Goal: Task Accomplishment & Management: Use online tool/utility

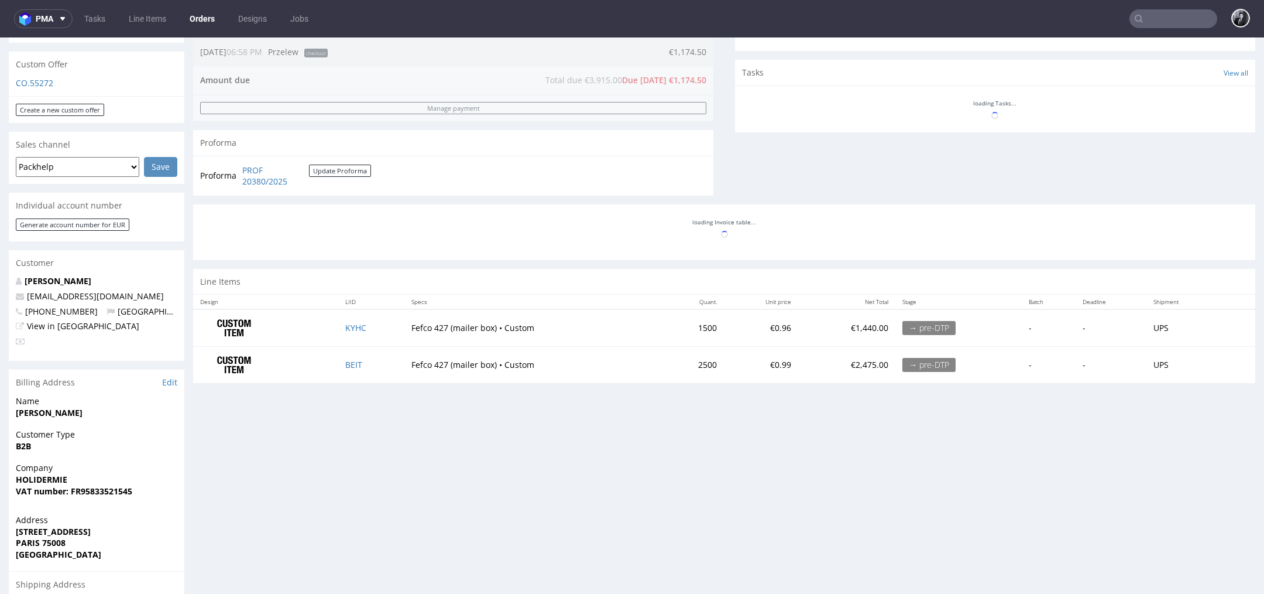
scroll to position [395, 0]
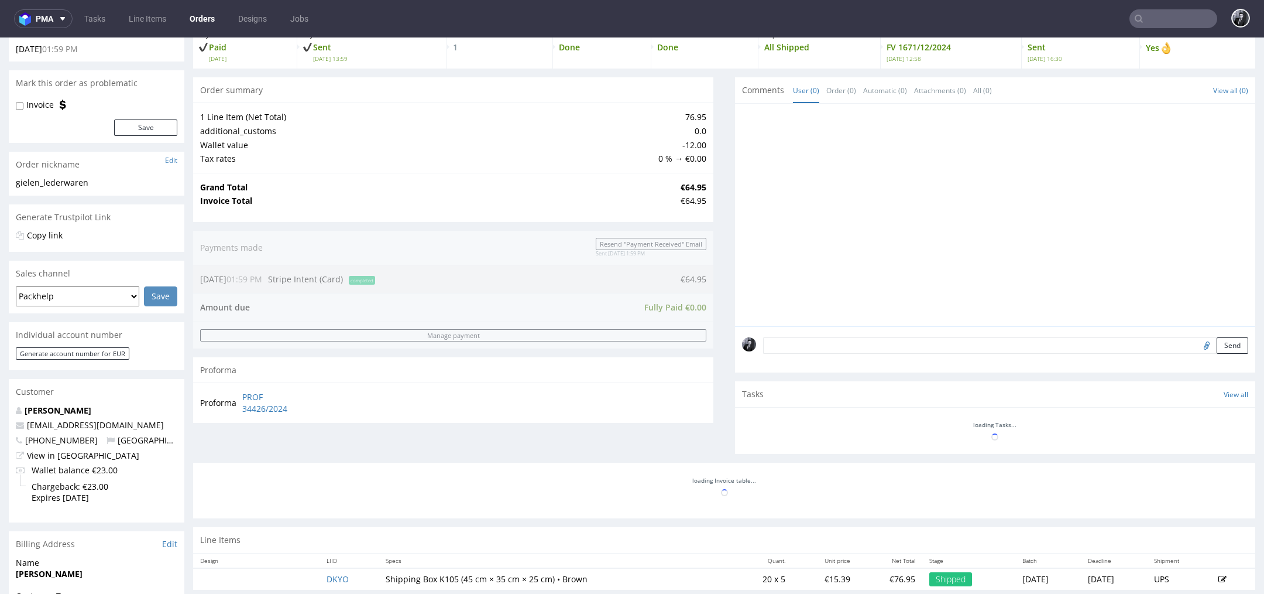
scroll to position [77, 0]
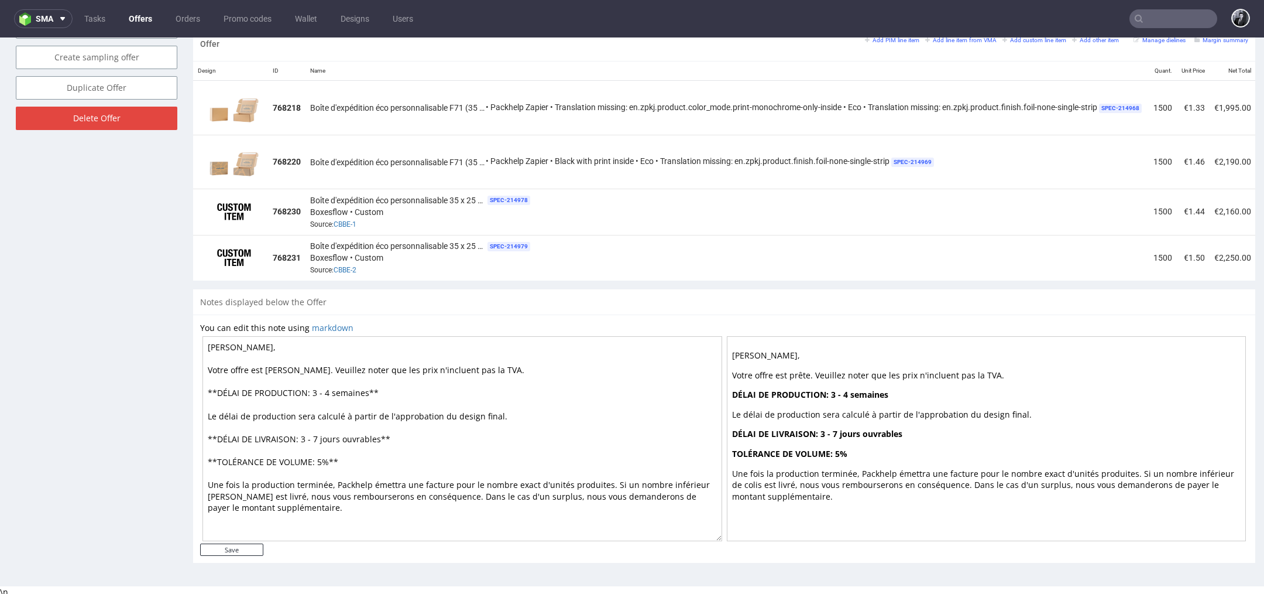
scroll to position [4, 0]
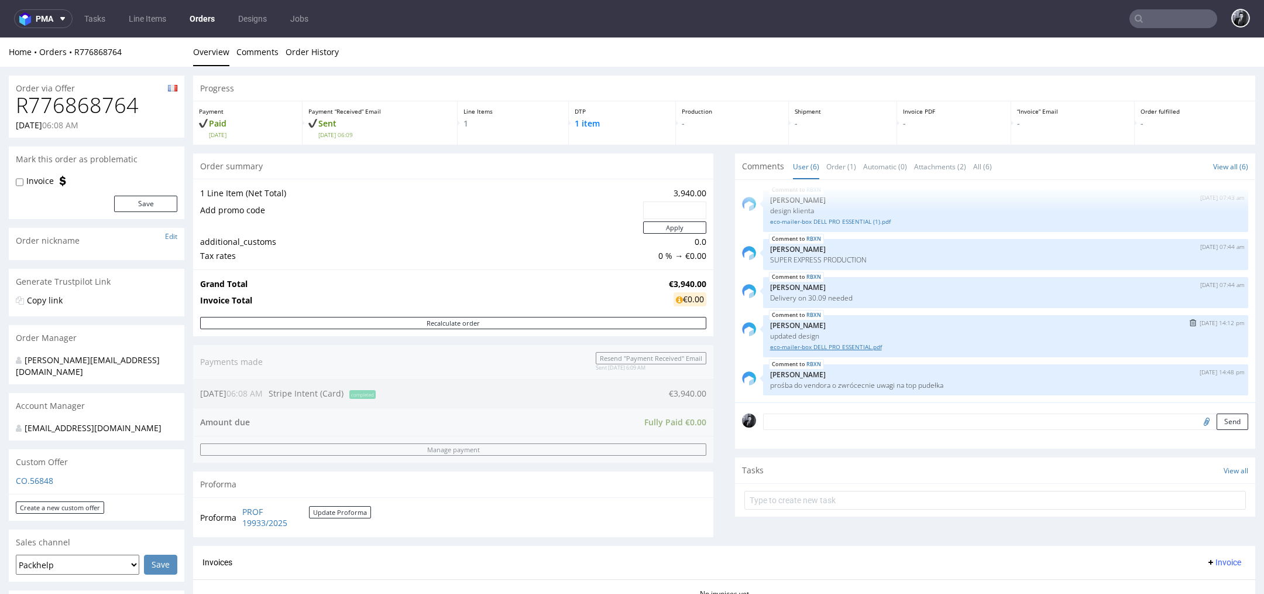
click at [850, 345] on link "eco-mailer-box DELL PRO ESSENTIAL.pdf" at bounding box center [1005, 346] width 471 height 9
click at [69, 19] on button "pma" at bounding box center [43, 18] width 59 height 19
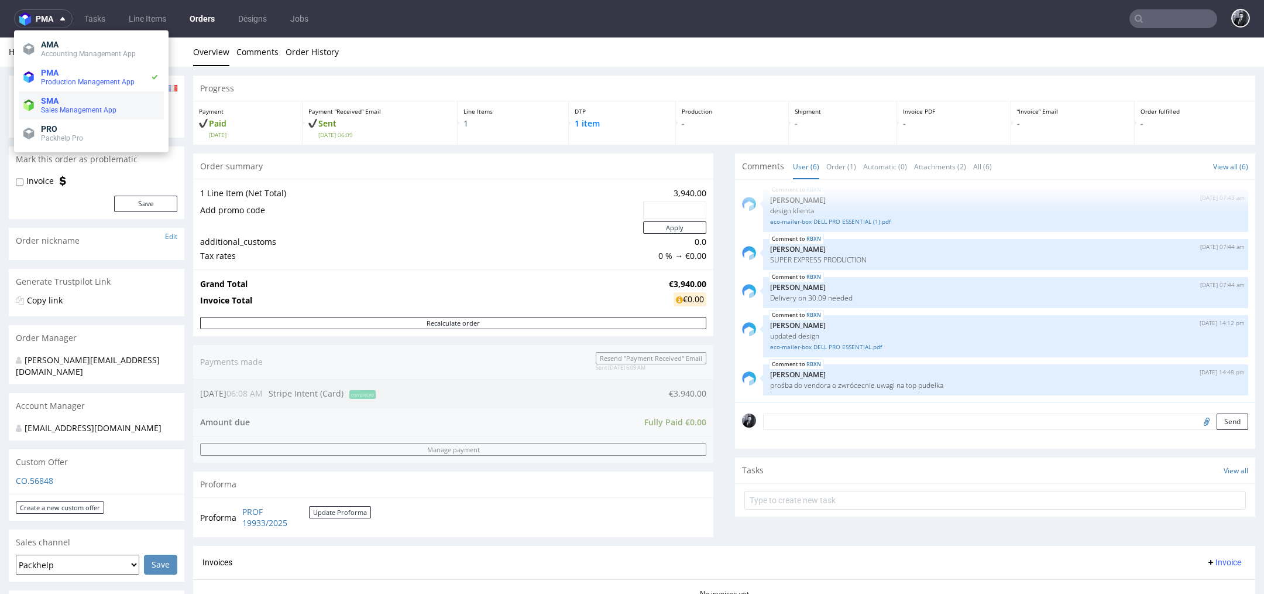
click at [75, 101] on span "SMA" at bounding box center [100, 100] width 118 height 9
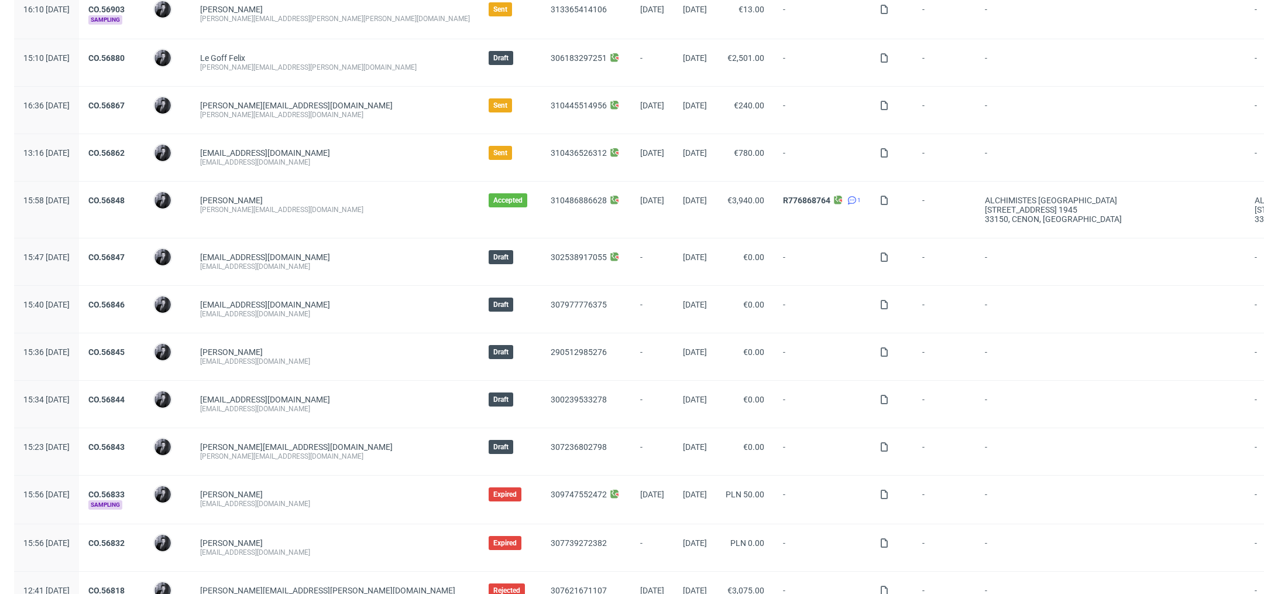
scroll to position [126, 0]
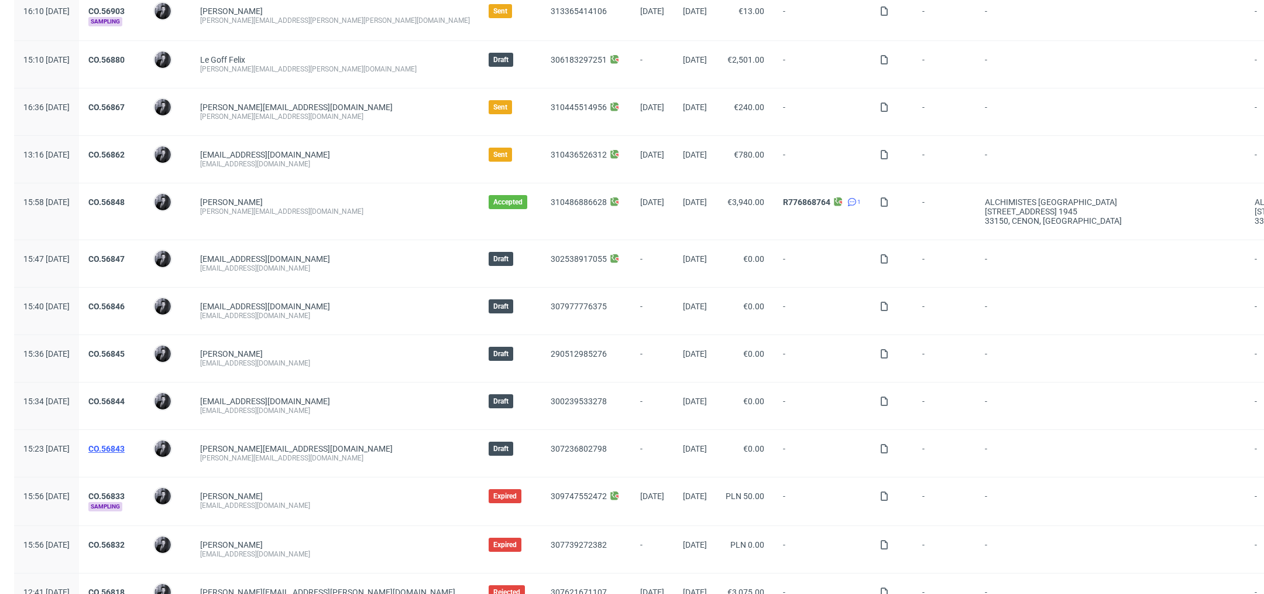
click at [125, 447] on link "CO.56843" at bounding box center [106, 448] width 36 height 9
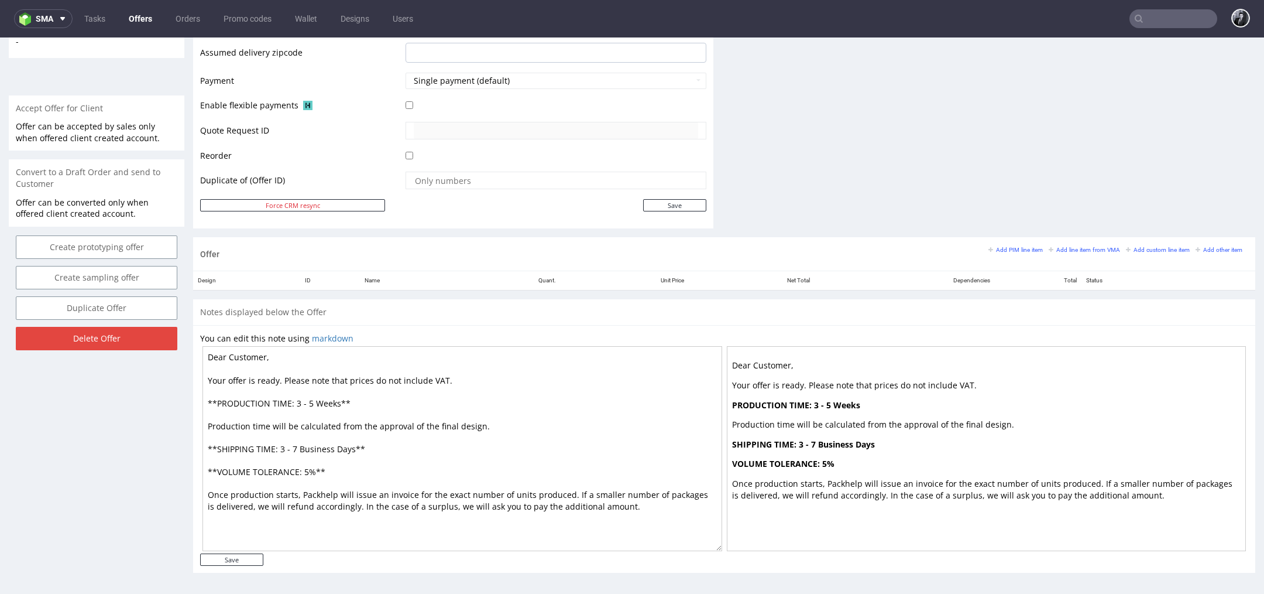
scroll to position [4, 0]
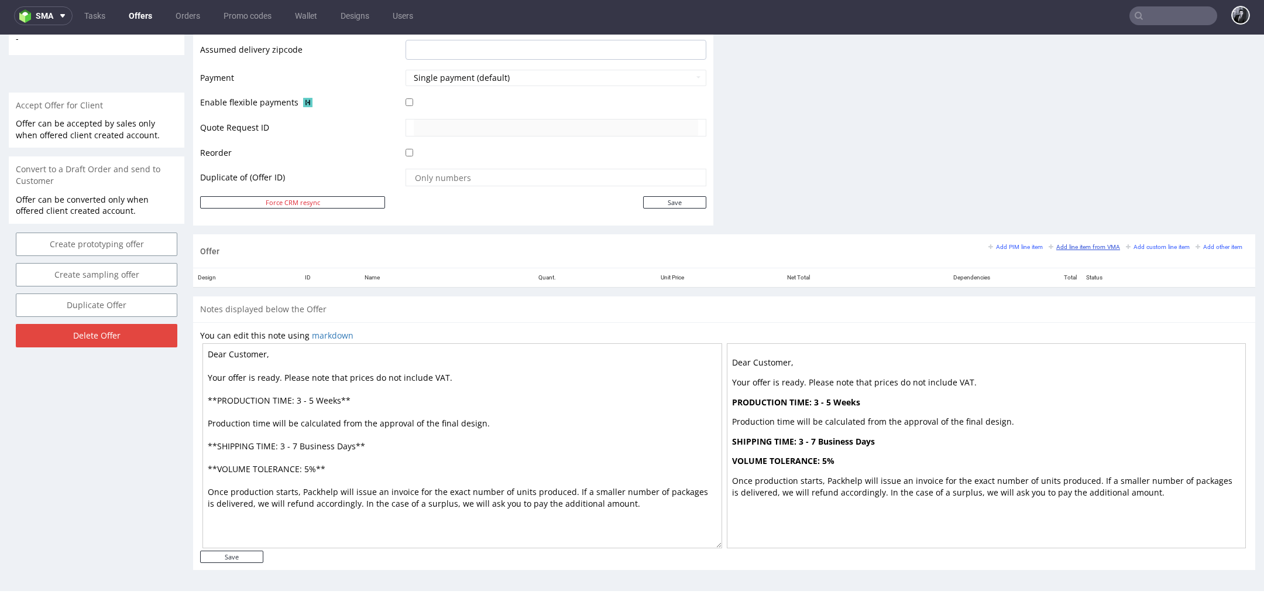
click at [1074, 245] on small "Add line item from VMA" at bounding box center [1084, 246] width 71 height 6
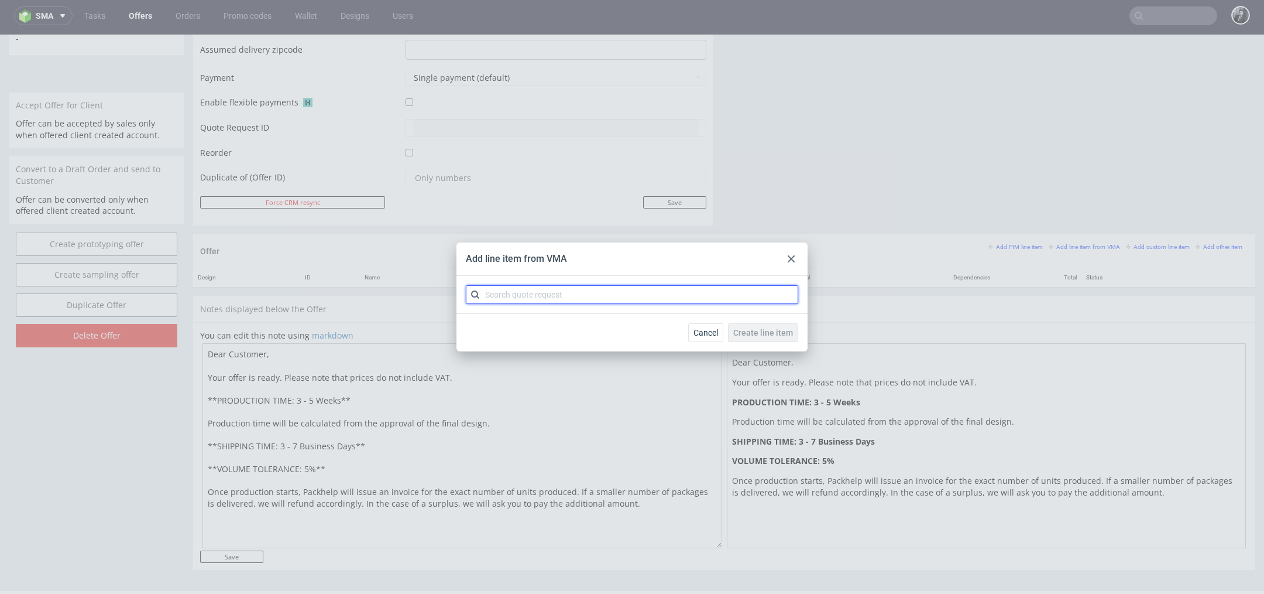
click at [716, 286] on input "text" at bounding box center [632, 294] width 332 height 19
type input "B"
type input "CBLP"
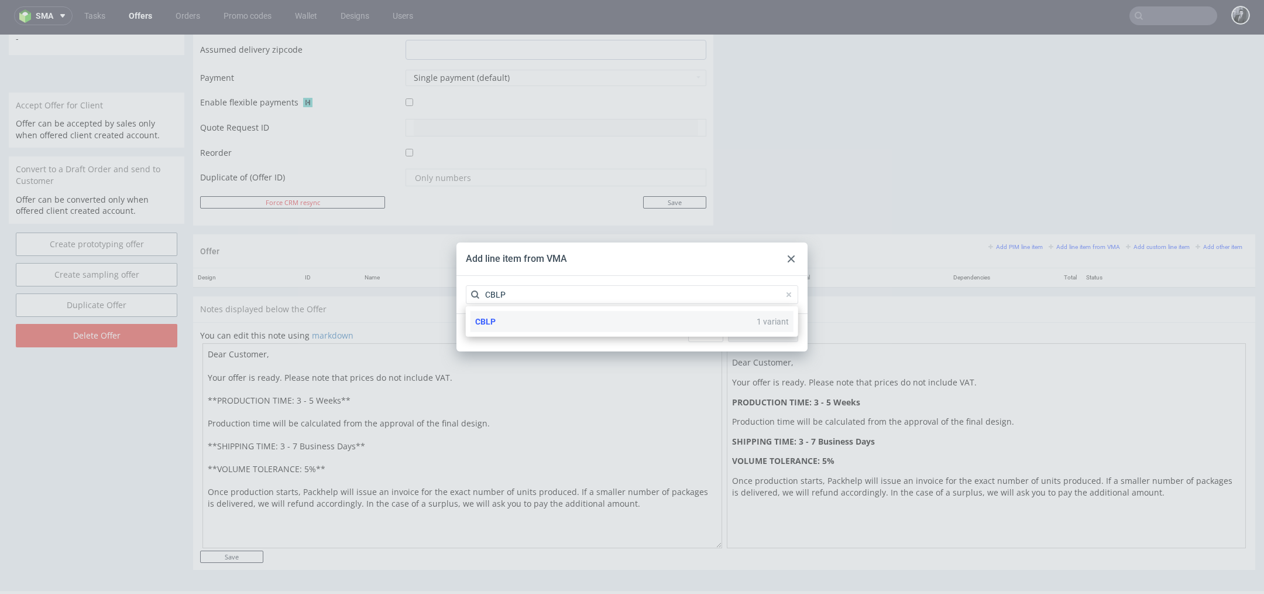
click at [593, 323] on div "CBLP 1 variant" at bounding box center [632, 321] width 323 height 21
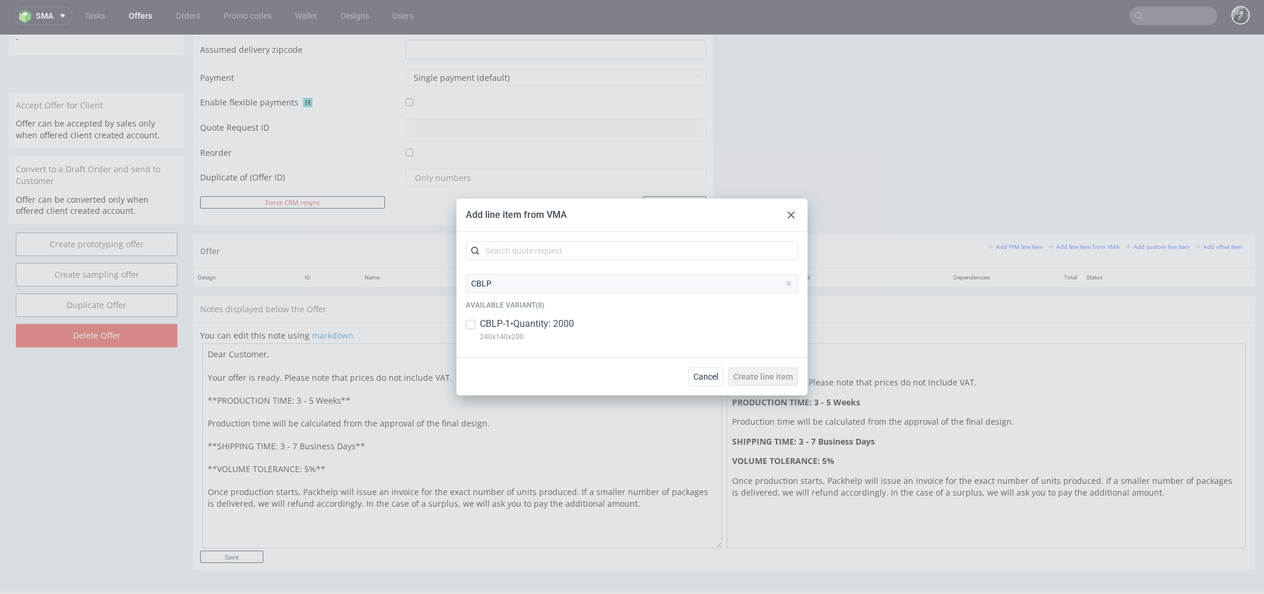
click at [543, 327] on p "CBLP-1 • Quantity: 2000" at bounding box center [527, 323] width 94 height 13
checkbox input "true"
click at [770, 372] on span "Create line item" at bounding box center [763, 376] width 60 height 8
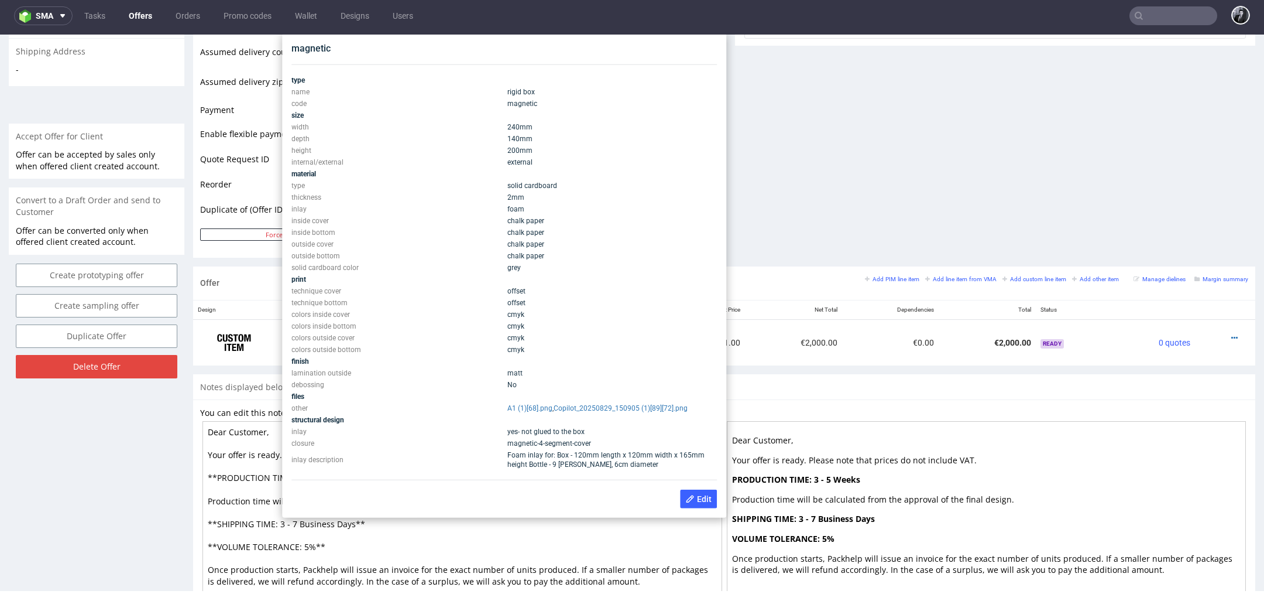
scroll to position [454, 0]
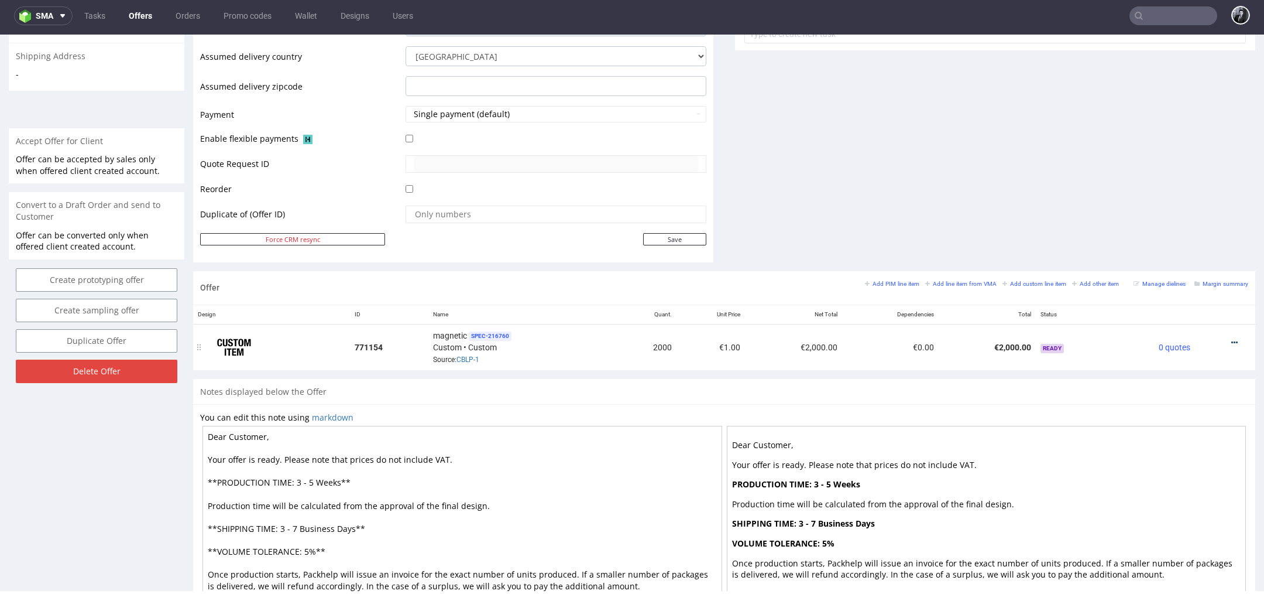
click at [1232, 338] on icon at bounding box center [1235, 342] width 6 height 8
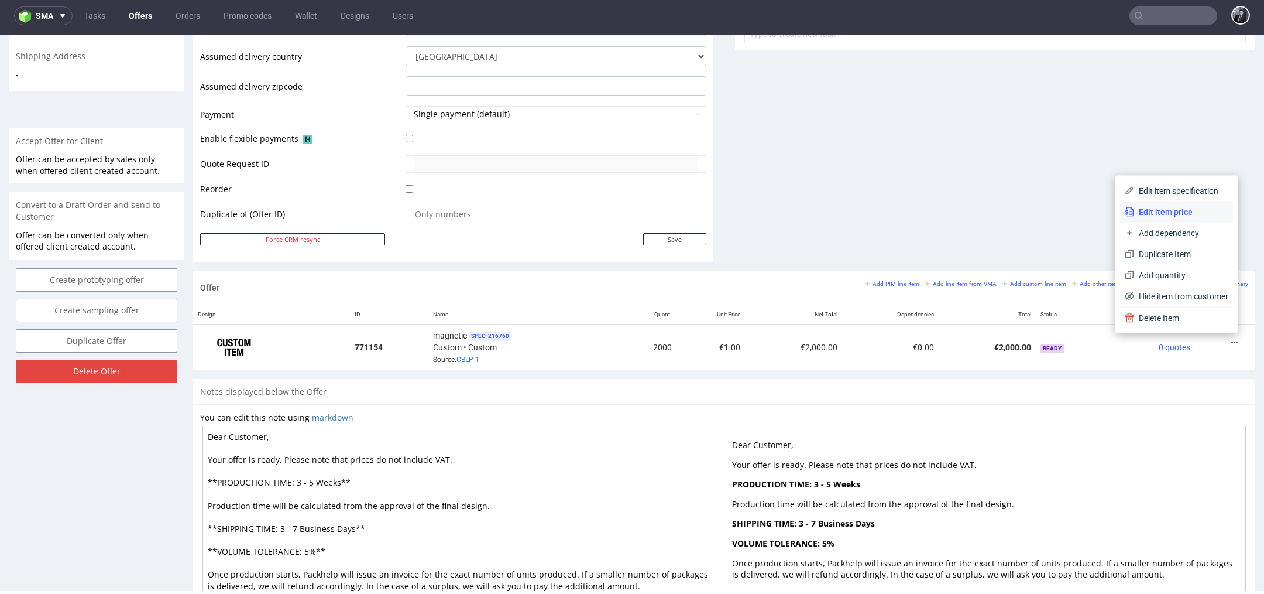
click at [1174, 216] on span "Edit item price" at bounding box center [1181, 212] width 94 height 12
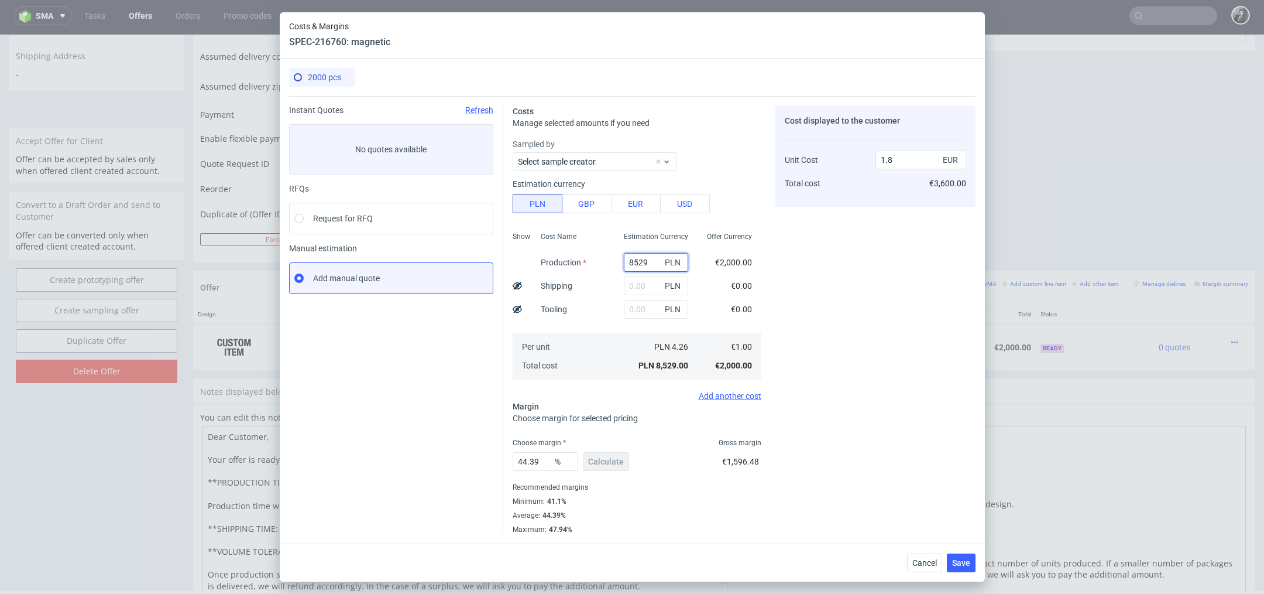
drag, startPoint x: 654, startPoint y: 259, endPoint x: 581, endPoint y: 256, distance: 72.6
click at [581, 256] on div "Show Cost Name Production Shipping Tooling Per unit Total cost Estimation Curre…" at bounding box center [637, 304] width 249 height 155
type input "575"
type input "0.01"
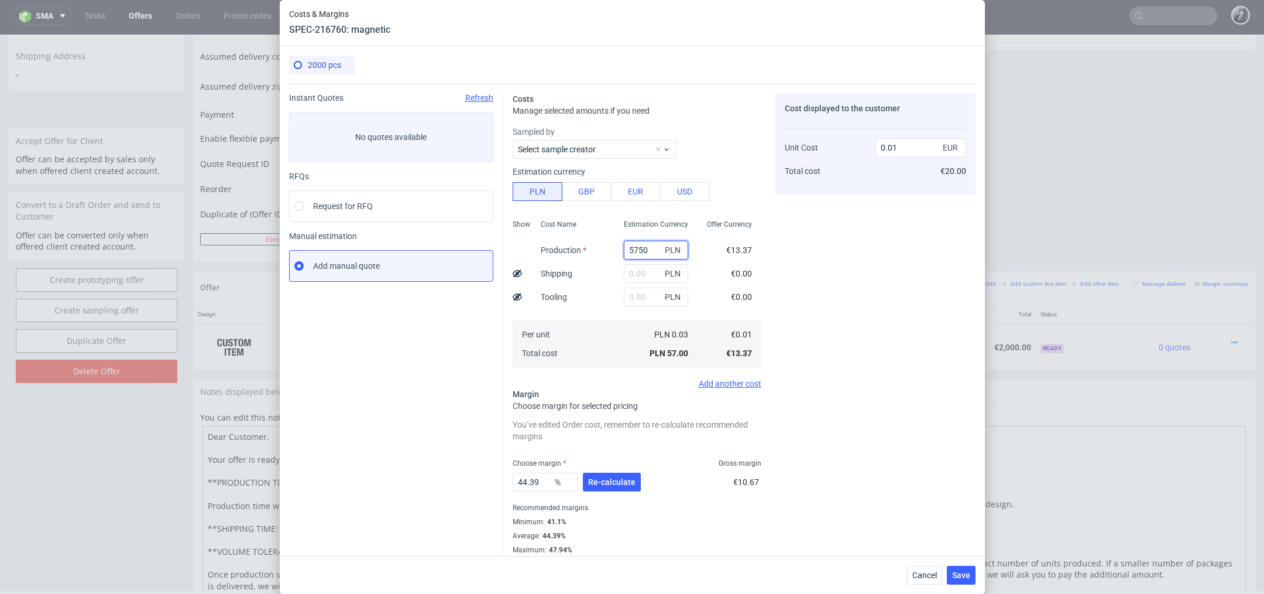
type input "57500"
type input "12.12"
type input "57500"
click at [648, 297] on input "text" at bounding box center [656, 296] width 64 height 19
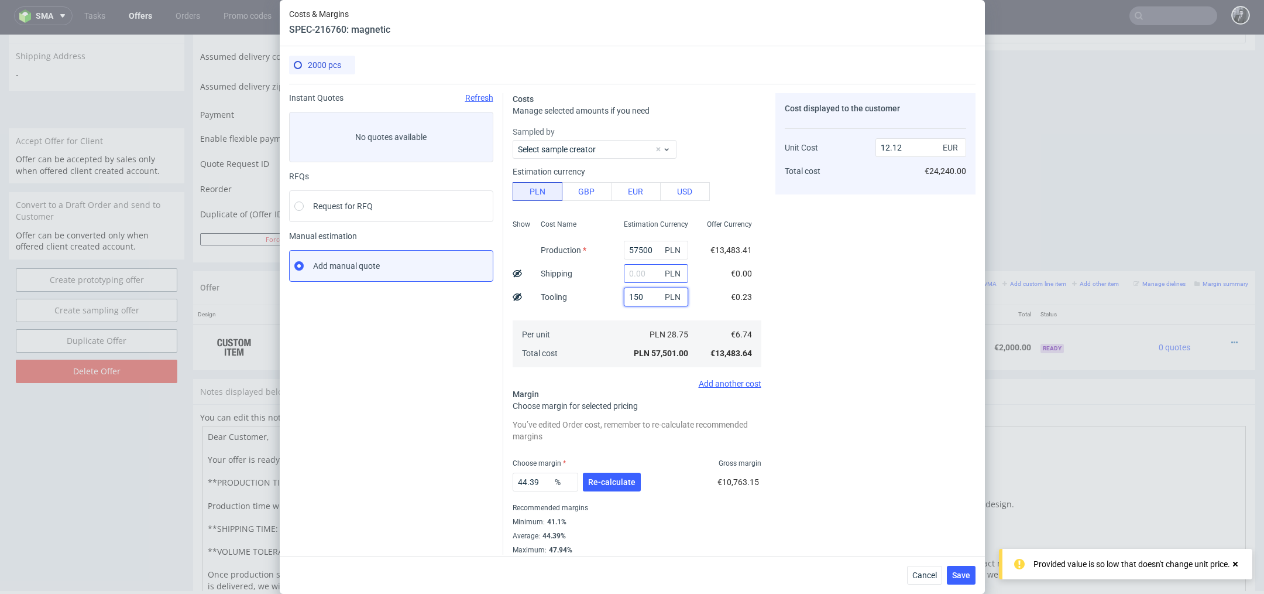
type input "1500"
type input "12.44"
type input "1500"
click at [612, 482] on span "Re-calculate" at bounding box center [611, 482] width 47 height 8
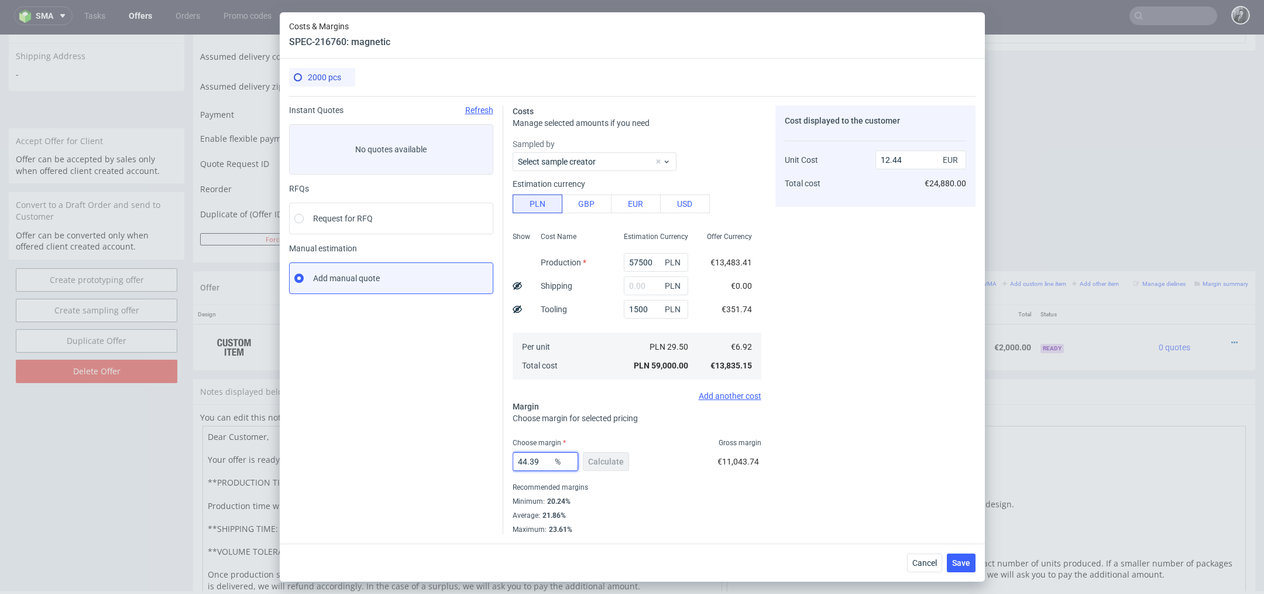
drag, startPoint x: 539, startPoint y: 459, endPoint x: 508, endPoint y: 459, distance: 31.0
click at [508, 459] on div "Costs Manage selected amounts if you need Sampled by Select sample creator Esti…" at bounding box center [739, 315] width 472 height 438
type input "25"
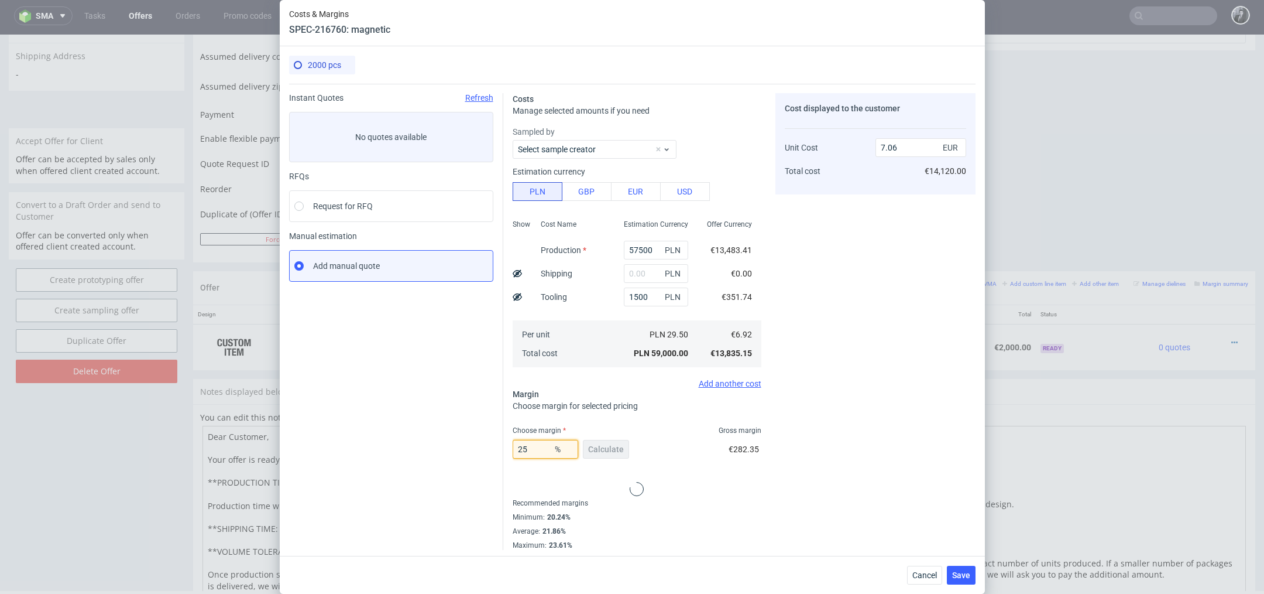
type input "9.23"
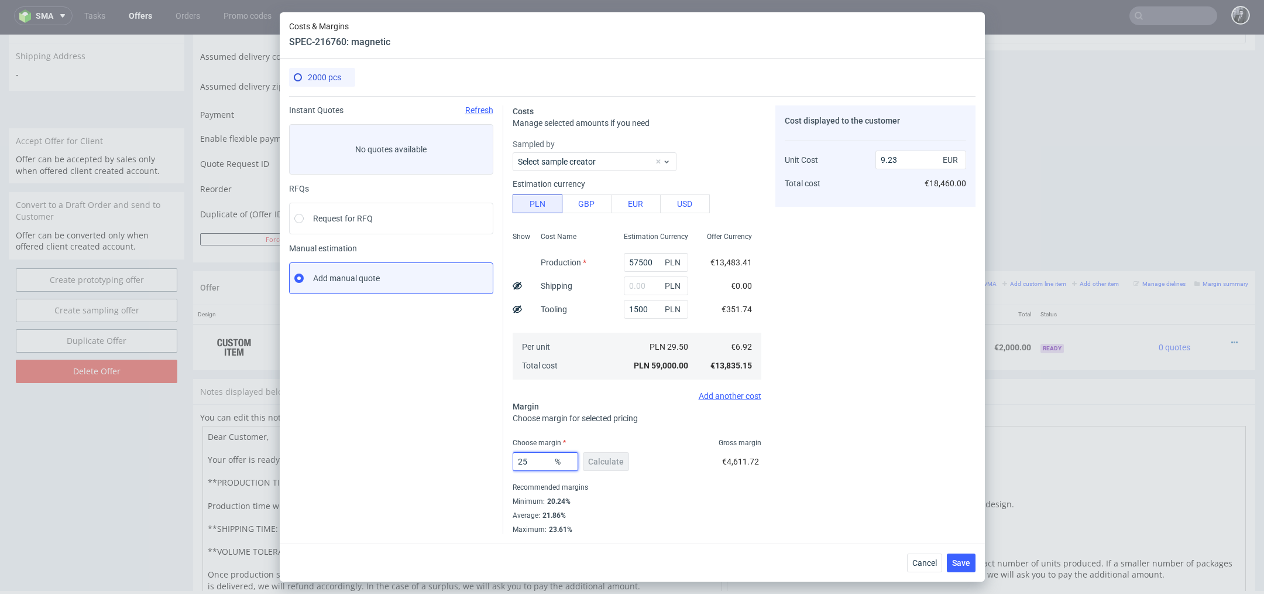
type input "2"
type input "0"
type input "6.92"
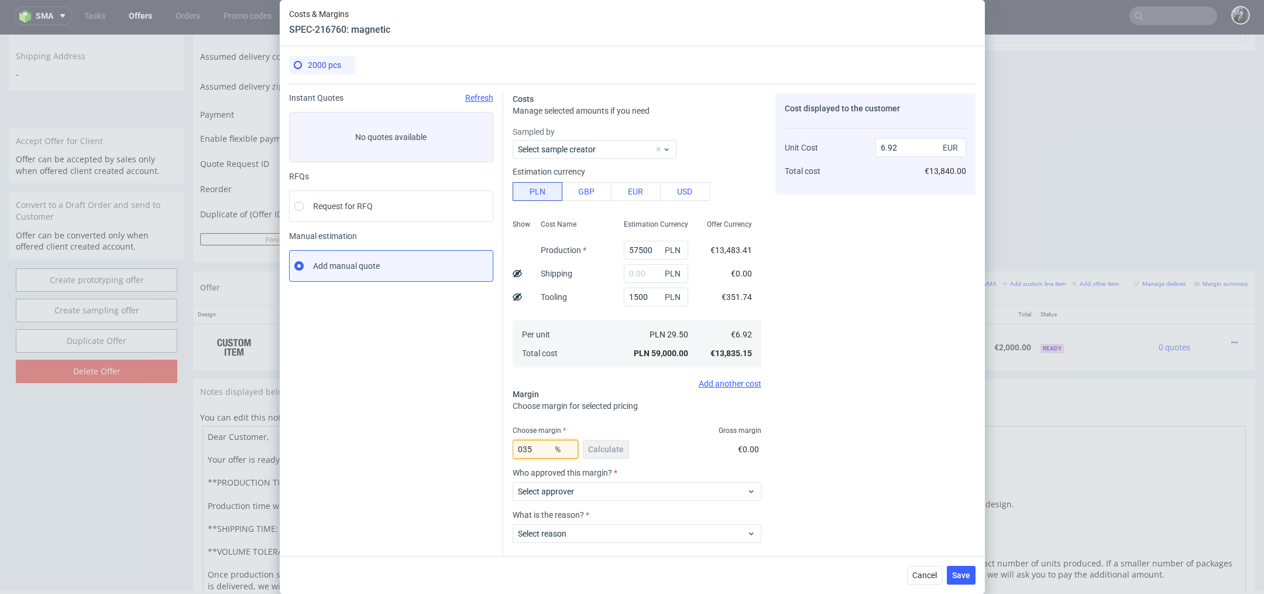
type input "35"
type input "10.65"
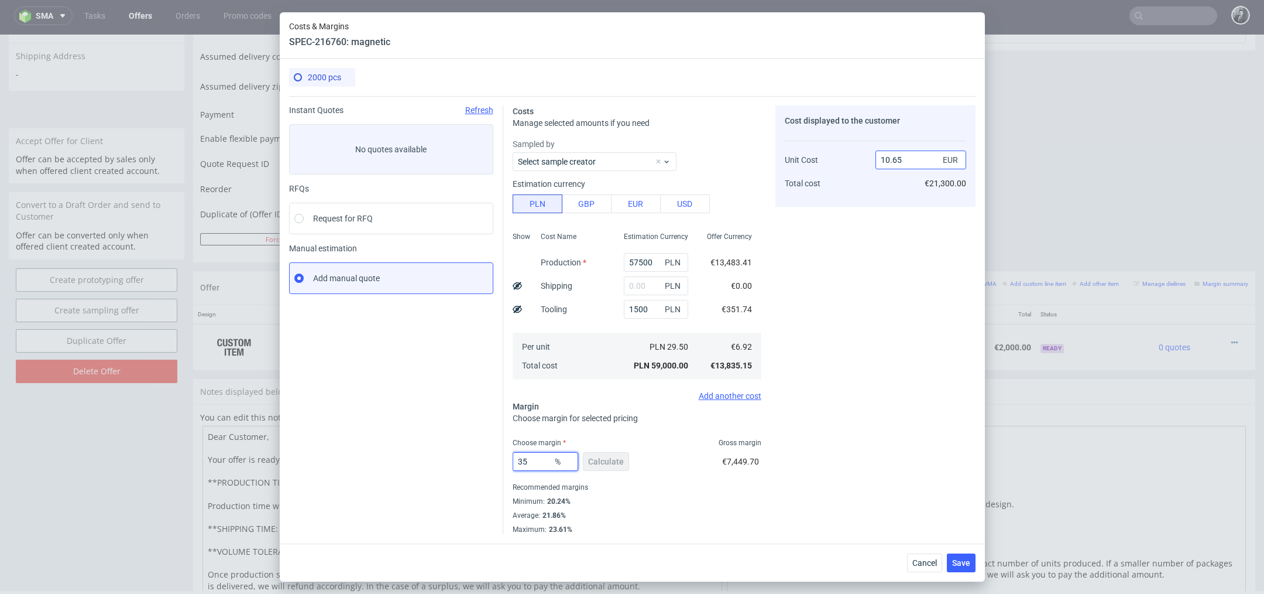
type input "35"
drag, startPoint x: 916, startPoint y: 164, endPoint x: 866, endPoint y: 162, distance: 50.4
click at [866, 162] on div "Unit Cost Total cost 10.65 EUR €21,300.00" at bounding box center [875, 166] width 181 height 61
type input "11"
type input "37.09090909090909"
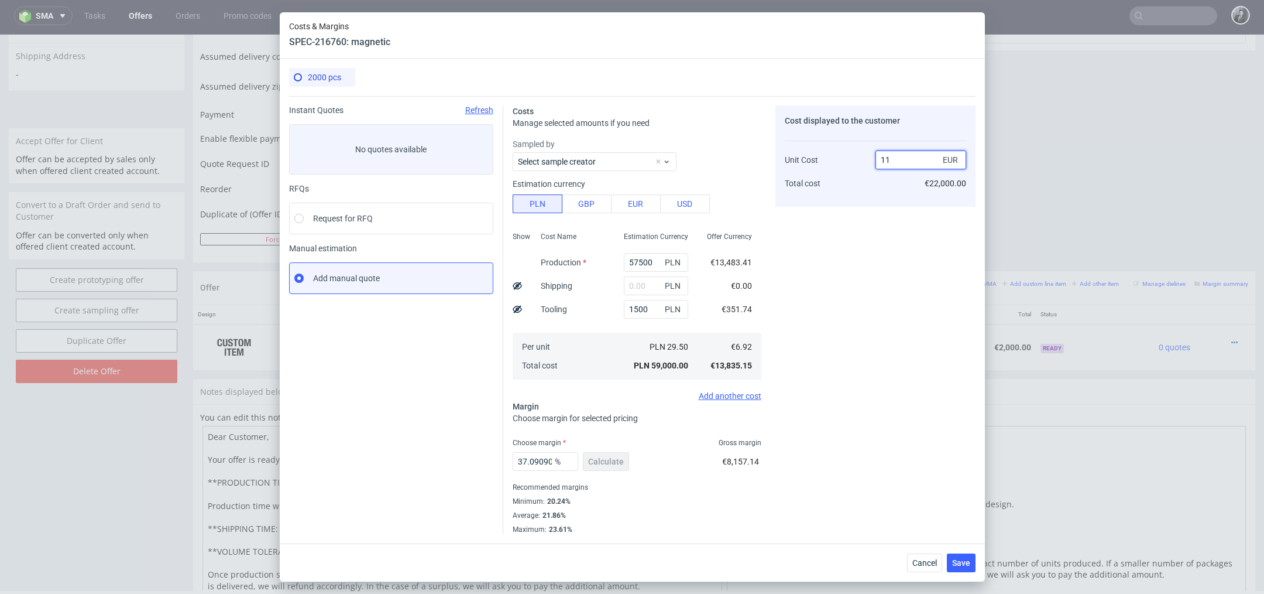
drag, startPoint x: 900, startPoint y: 160, endPoint x: 863, endPoint y: 160, distance: 36.9
click at [863, 160] on div "Unit Cost Total cost 11 EUR €22,000.00" at bounding box center [875, 166] width 181 height 61
click at [546, 460] on input "37.09090909090909" at bounding box center [546, 461] width 66 height 19
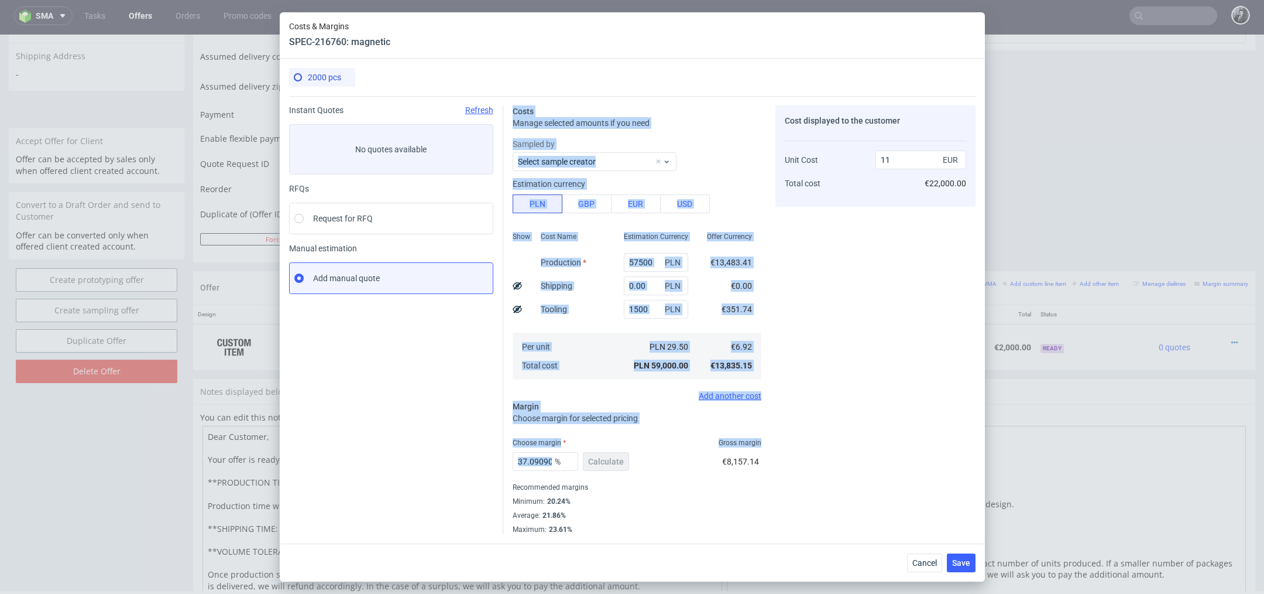
drag, startPoint x: 553, startPoint y: 461, endPoint x: 496, endPoint y: 461, distance: 56.8
click at [496, 461] on div "Instant Quotes Refresh No quotes available RFQs Request for RFQ Manual estimati…" at bounding box center [632, 315] width 687 height 438
click at [523, 460] on input "37.09090909090909" at bounding box center [546, 461] width 66 height 19
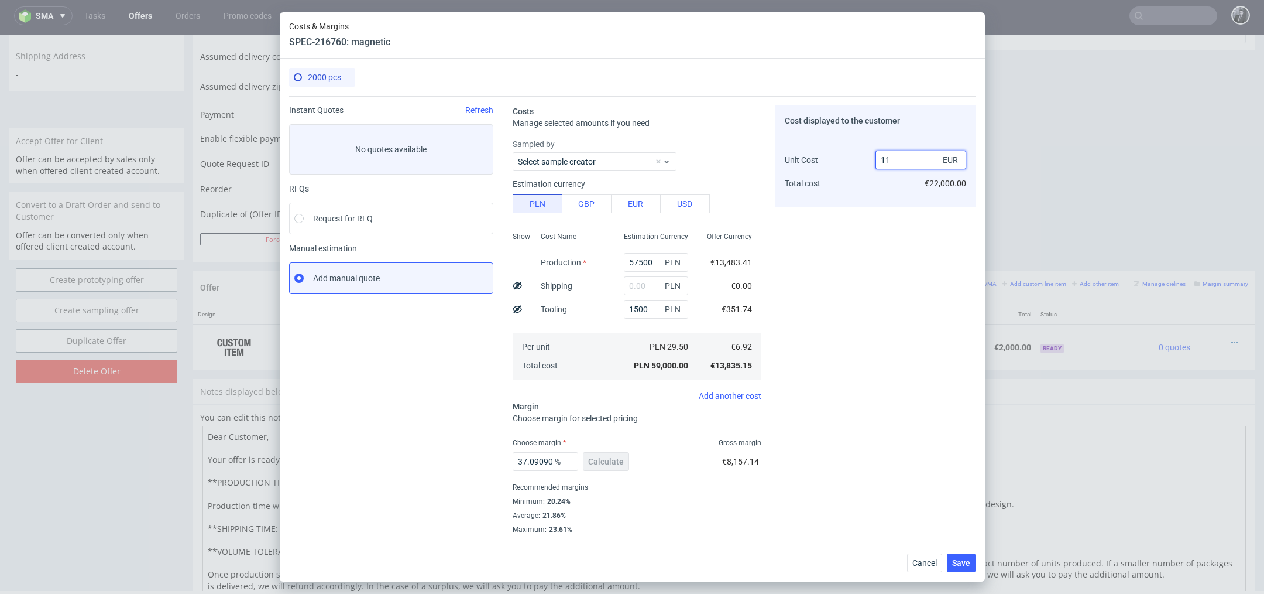
click at [906, 158] on input "11" at bounding box center [921, 159] width 91 height 19
type input "10.5"
type input "34.095238095238095"
type input "10"
type input "30.8"
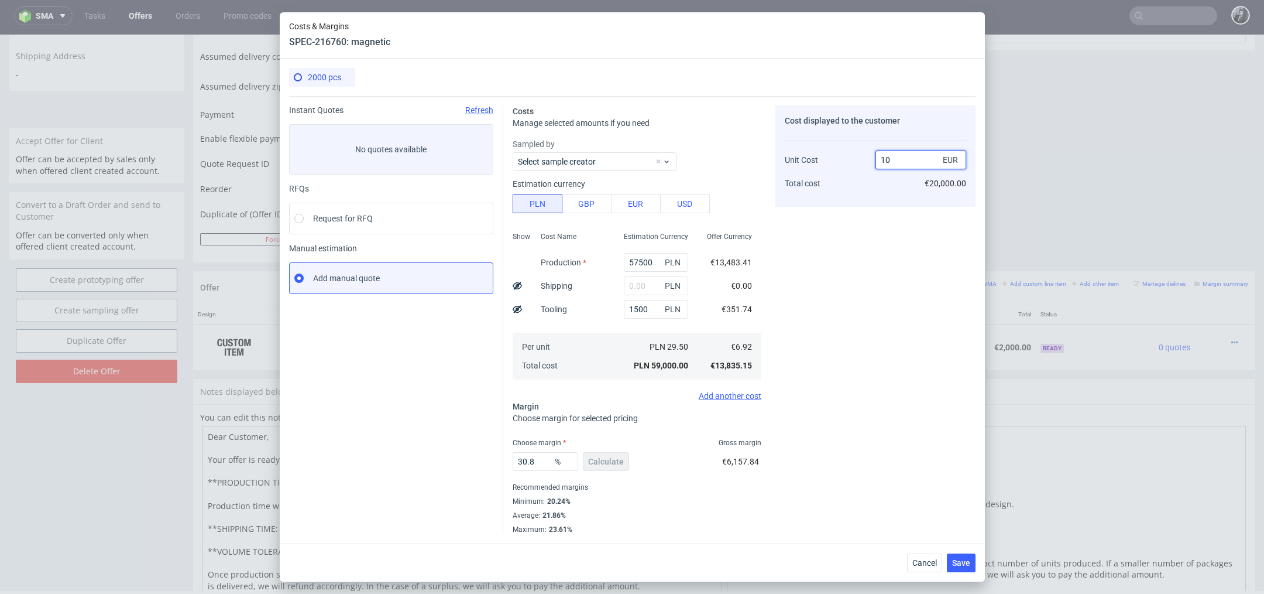
type input "10"
click at [866, 293] on div "Cost displayed to the customer Unit Cost Total cost 10 EUR €20,000.00" at bounding box center [876, 319] width 200 height 428
click at [676, 393] on div "Add another cost" at bounding box center [637, 395] width 249 height 9
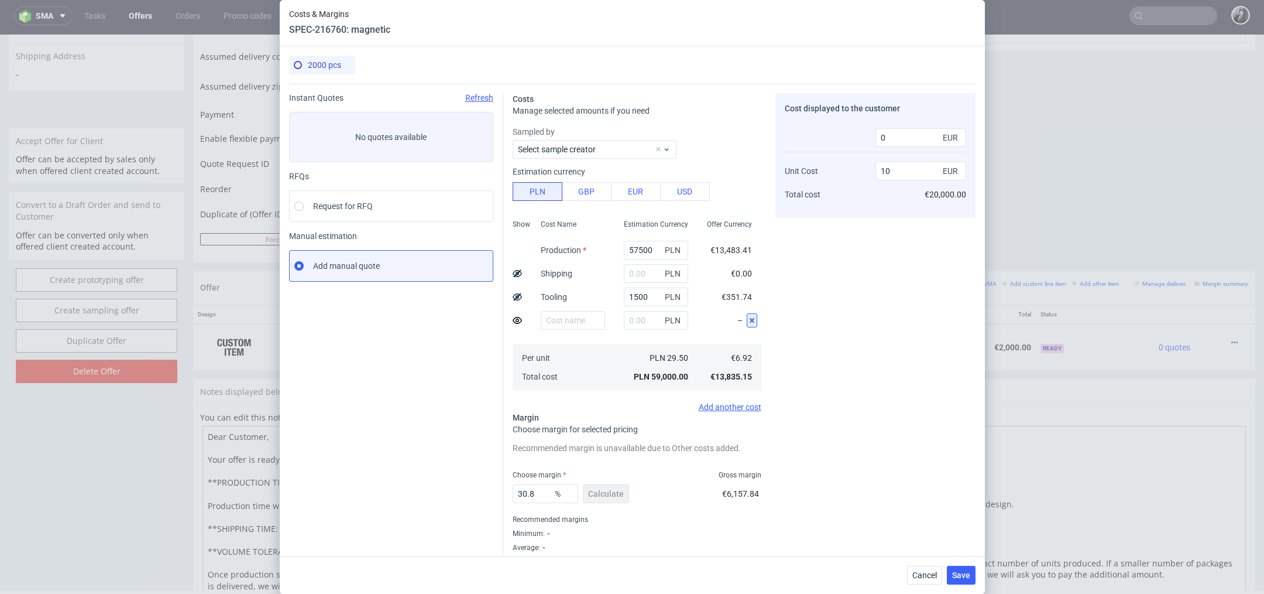
click at [756, 317] on icon at bounding box center [751, 319] width 9 height 9
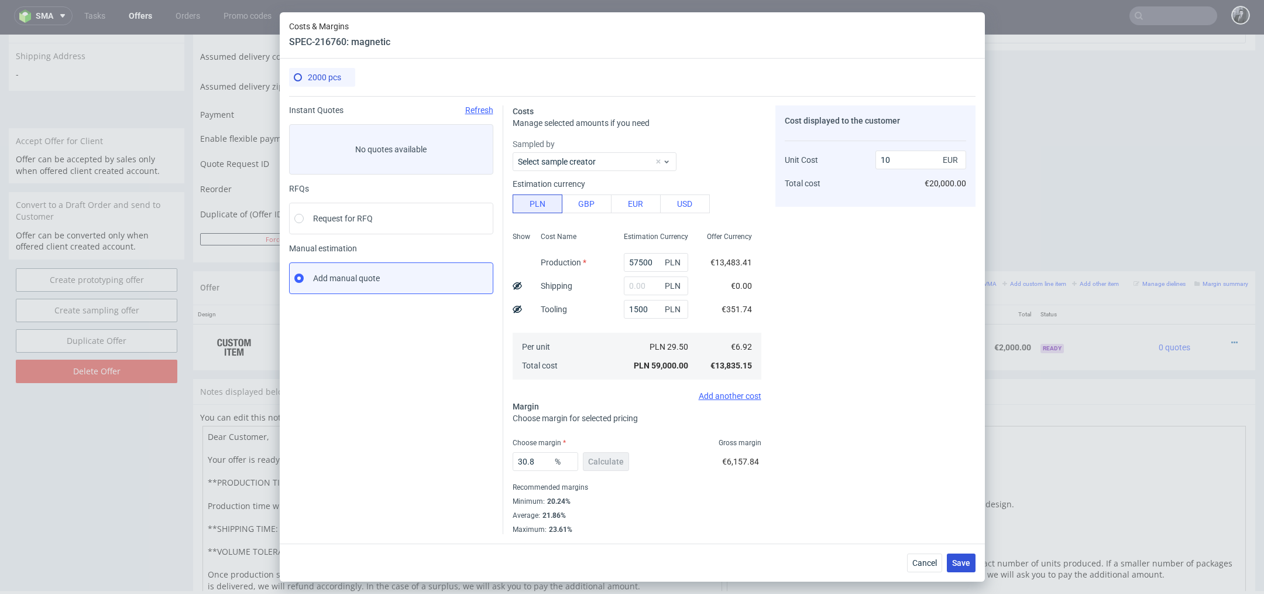
click at [957, 560] on span "Save" at bounding box center [961, 562] width 18 height 8
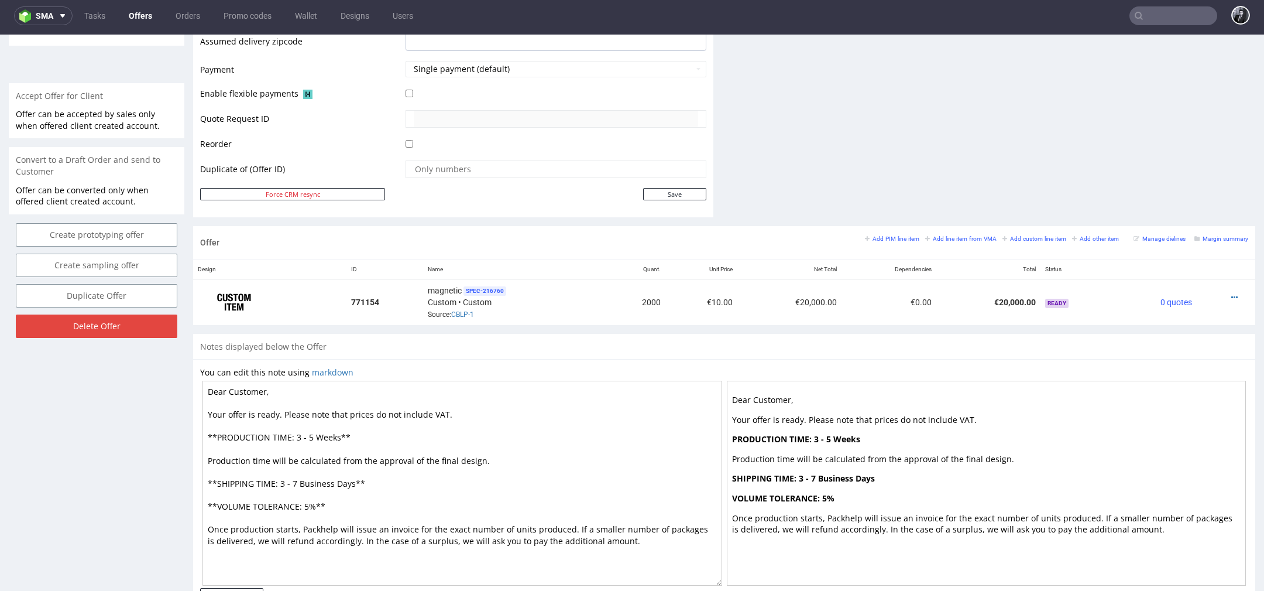
scroll to position [496, 0]
click at [261, 392] on textarea "Dear Customer, Your offer is ready. Please note that prices do not include VAT.…" at bounding box center [463, 485] width 520 height 205
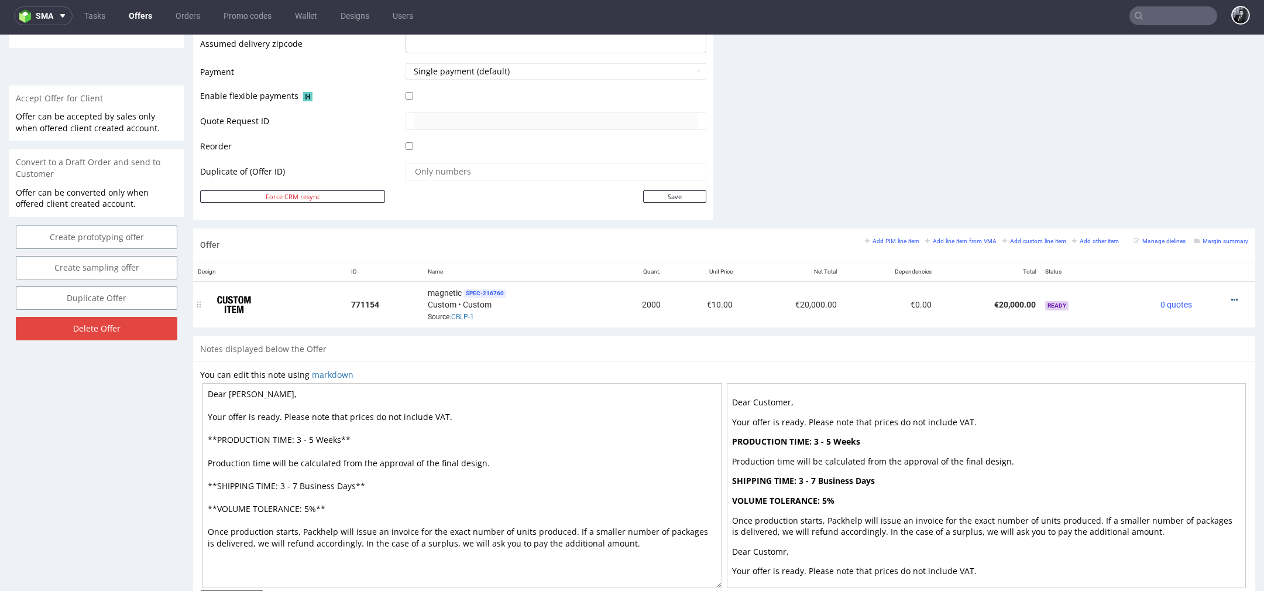
type textarea "Dear Serena, Your offer is ready. Please note that prices do not include VAT. *…"
click at [1232, 296] on icon at bounding box center [1235, 300] width 6 height 8
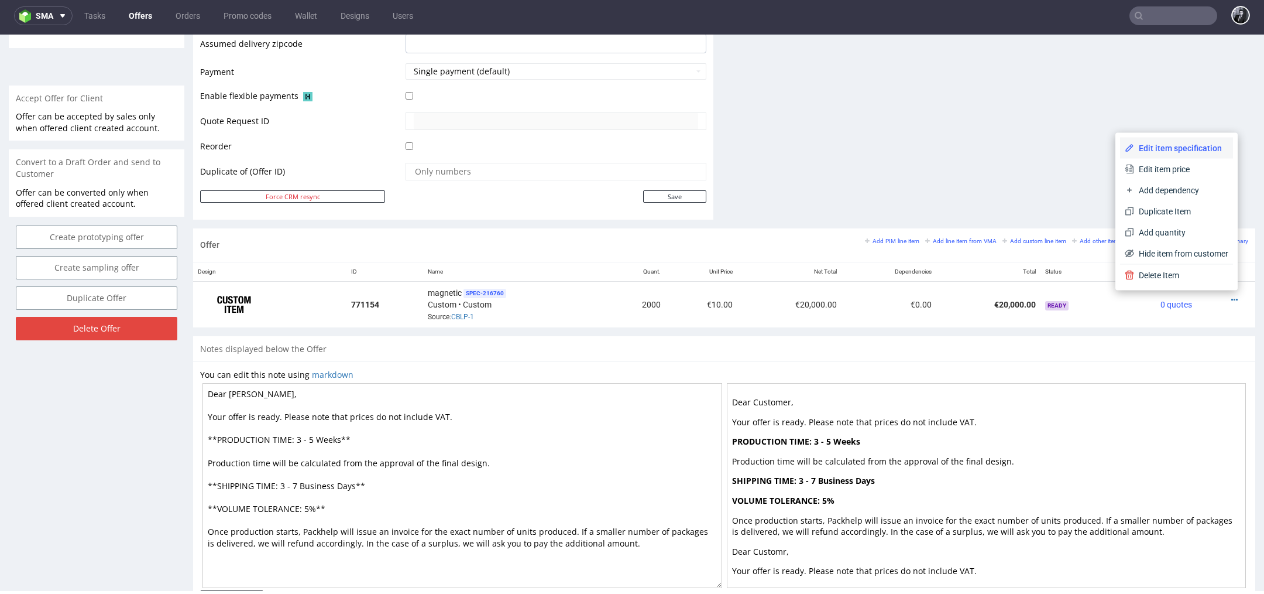
click at [1162, 148] on span "Edit item specification" at bounding box center [1181, 148] width 94 height 12
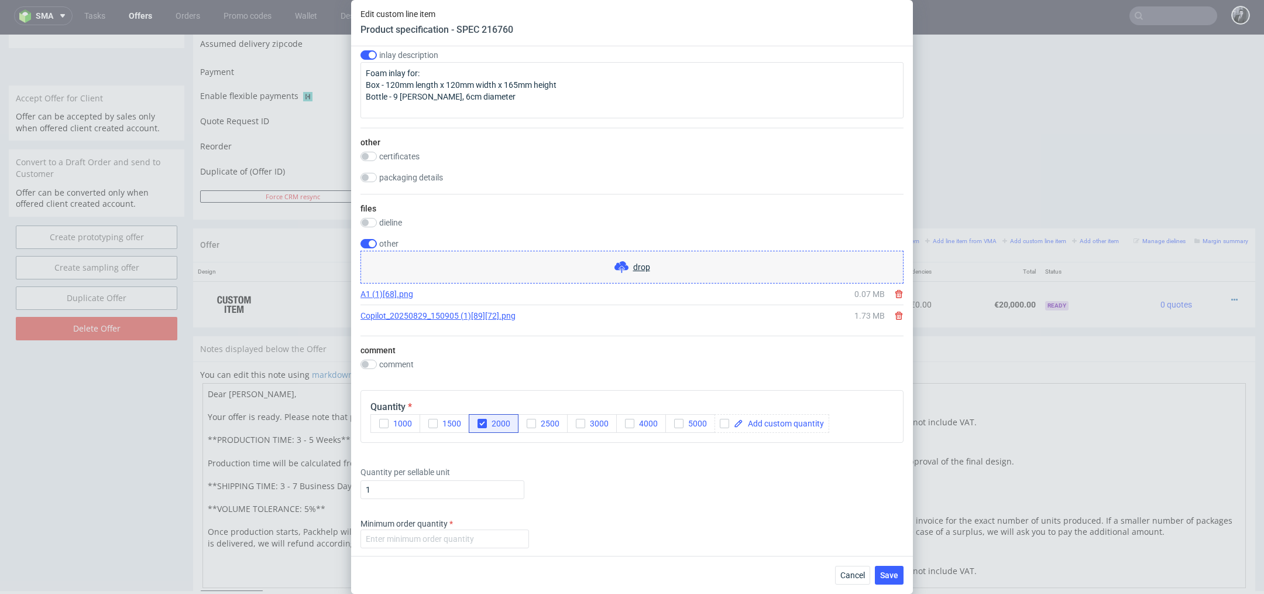
scroll to position [1865, 0]
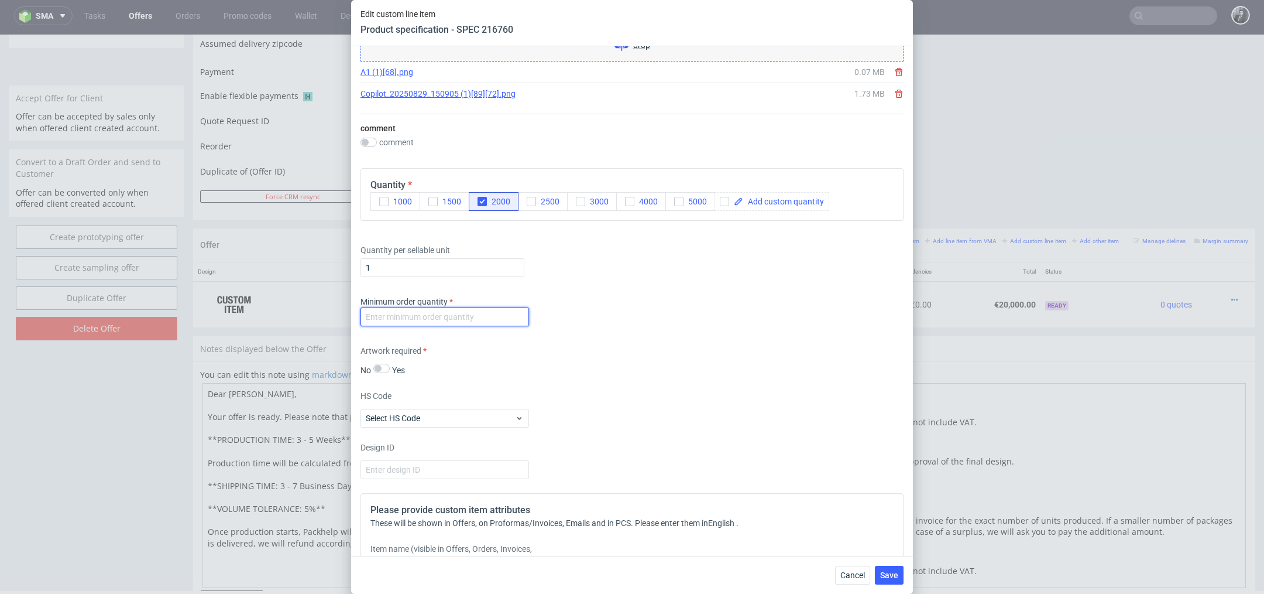
click at [458, 318] on input "number" at bounding box center [445, 316] width 169 height 19
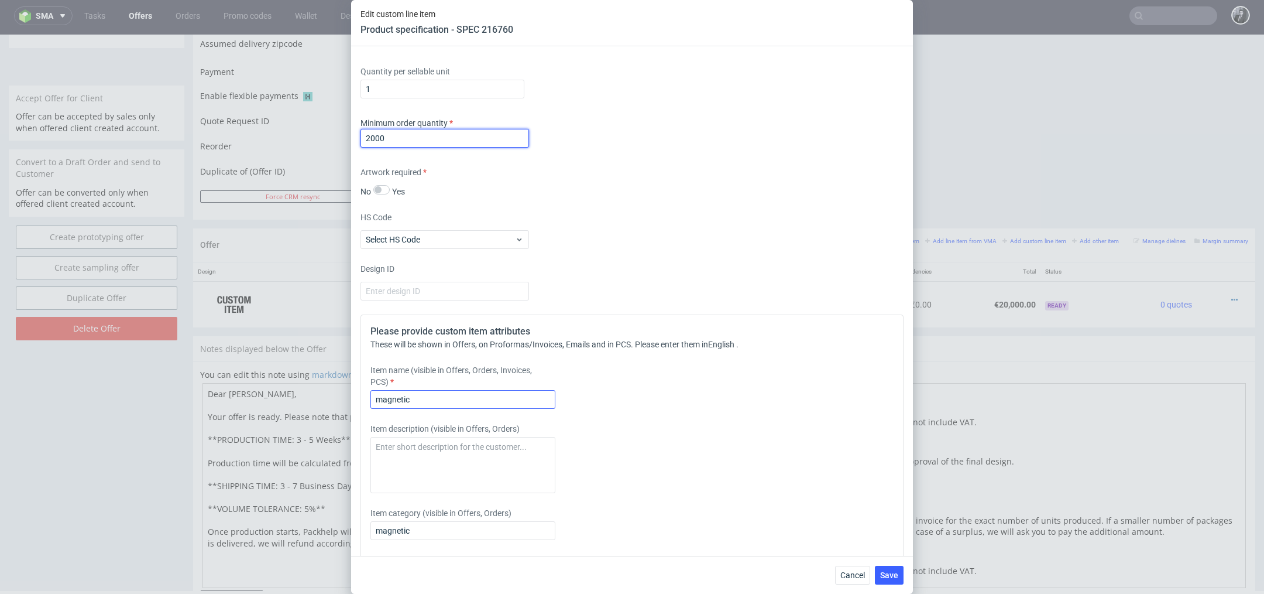
type input "2000"
drag, startPoint x: 469, startPoint y: 397, endPoint x: 318, endPoint y: 393, distance: 151.1
click at [318, 393] on div "Edit custom line item Product specification - SPEC 216760 Supplier Polipak Tech…" at bounding box center [632, 297] width 1264 height 594
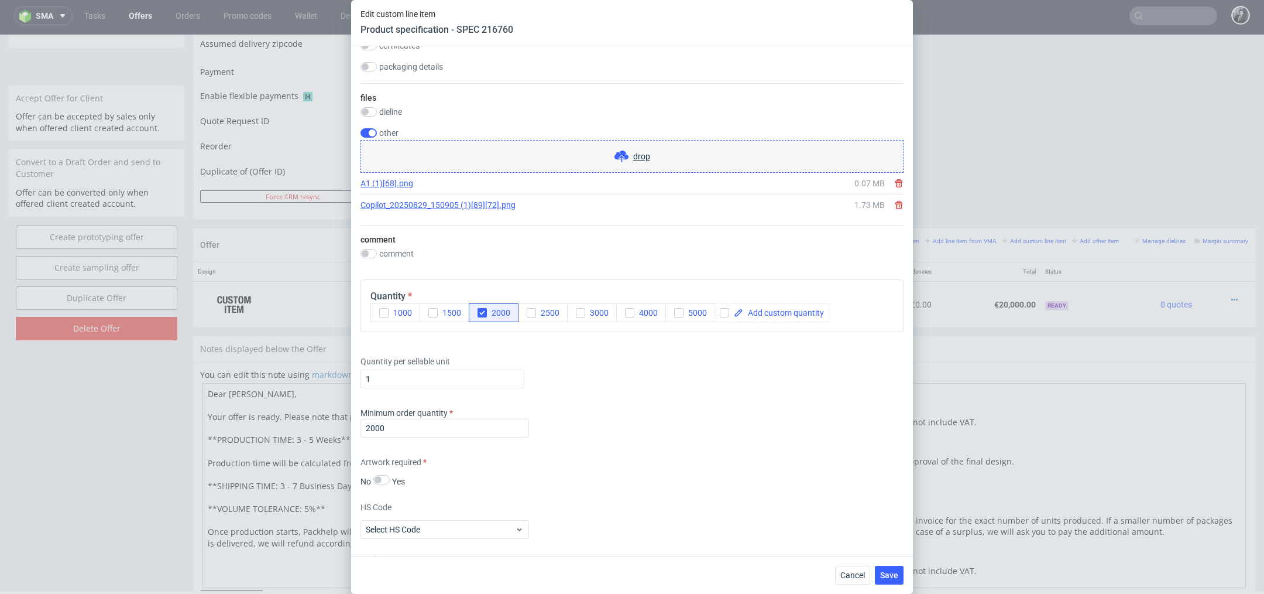
scroll to position [1916, 0]
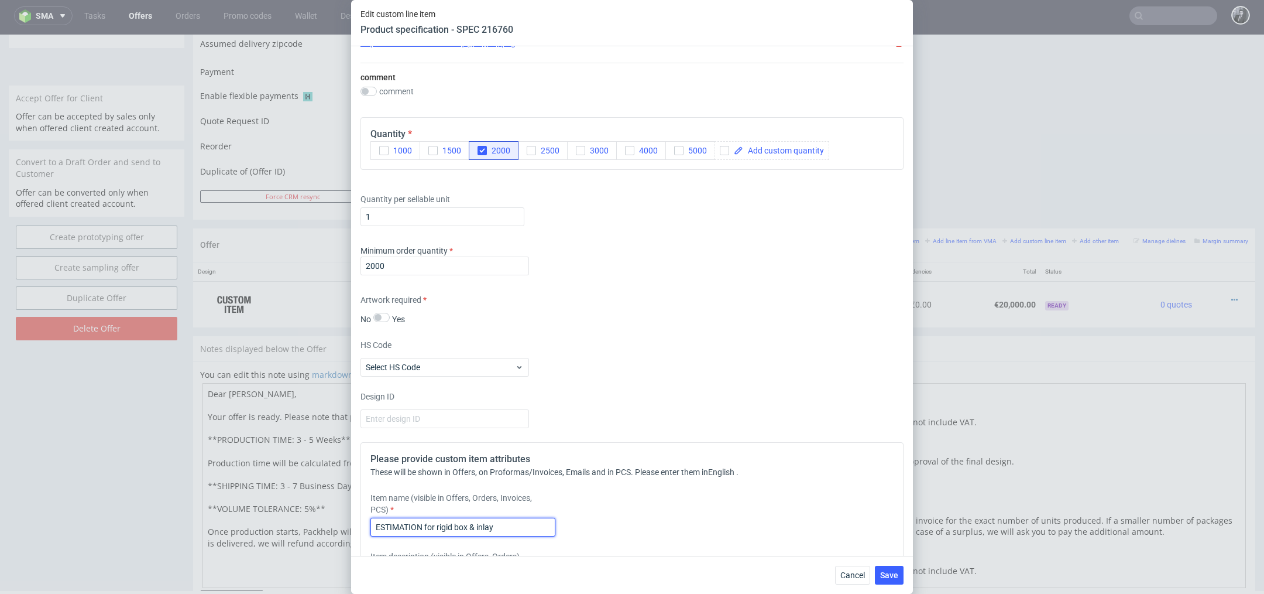
click at [479, 520] on input "ESTIMATION for rigid box & inlay" at bounding box center [463, 526] width 185 height 19
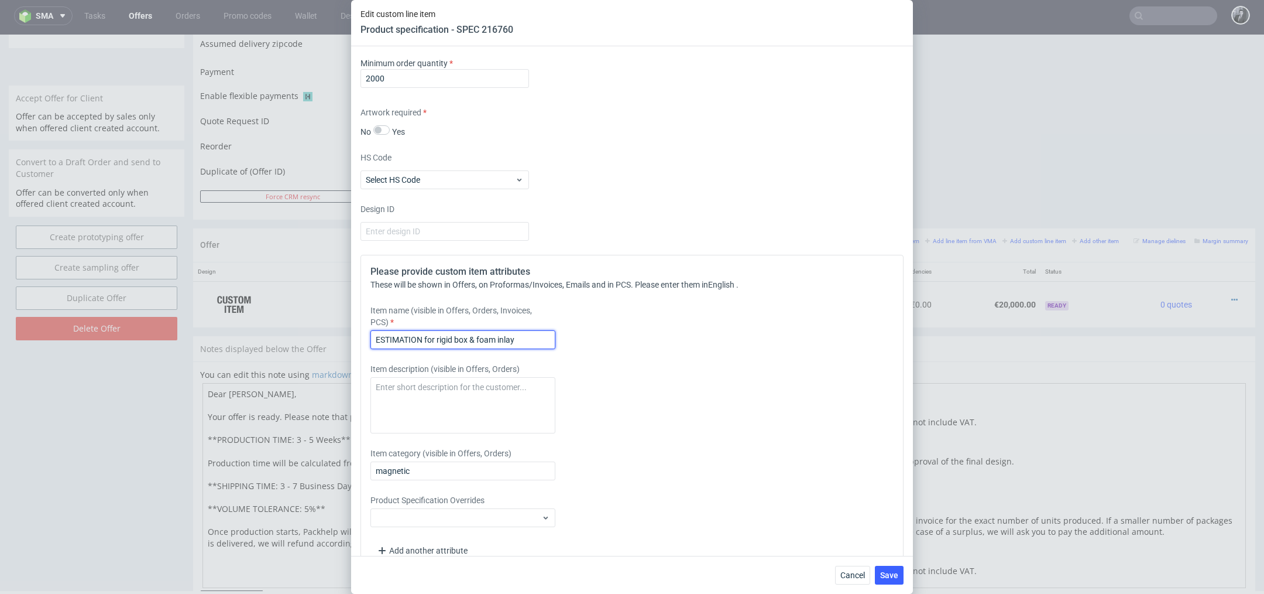
scroll to position [2125, 0]
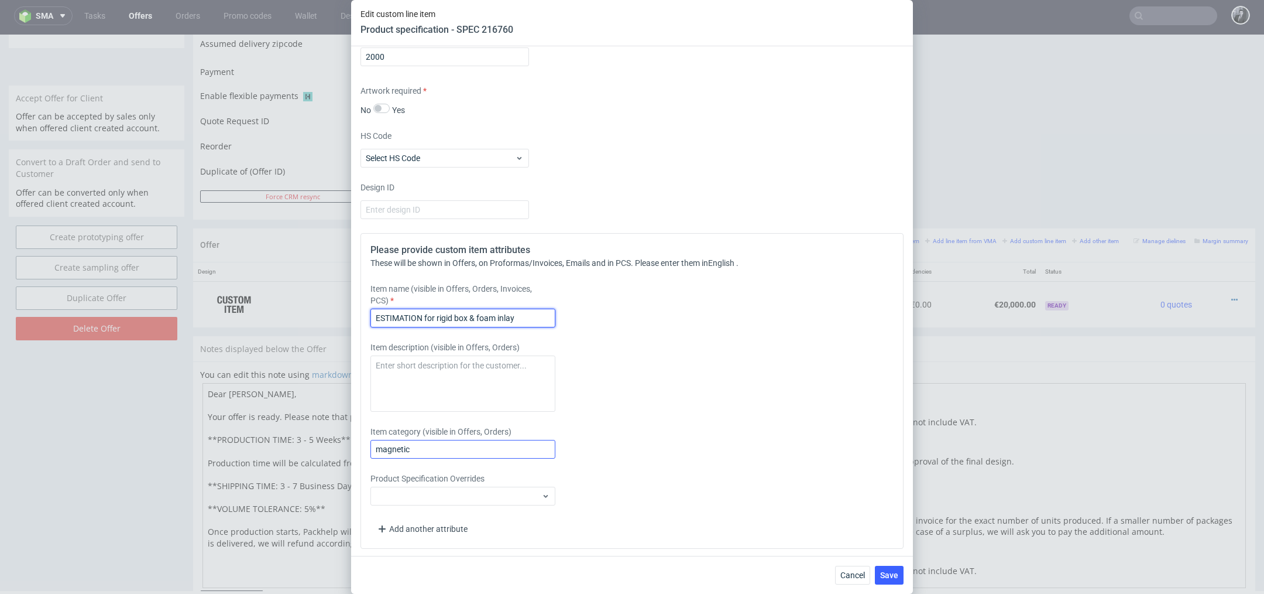
type input "ESTIMATION for rigid box & foam inlay"
drag, startPoint x: 485, startPoint y: 450, endPoint x: 330, endPoint y: 447, distance: 155.1
click at [331, 448] on div "Edit custom line item Product specification - SPEC 216760 Supplier Polipak Tech…" at bounding box center [632, 297] width 1264 height 594
type input "Rigid box & Foam inlay"
click at [439, 317] on input "ESTIMATION for rigid box & foam inlay" at bounding box center [463, 317] width 185 height 19
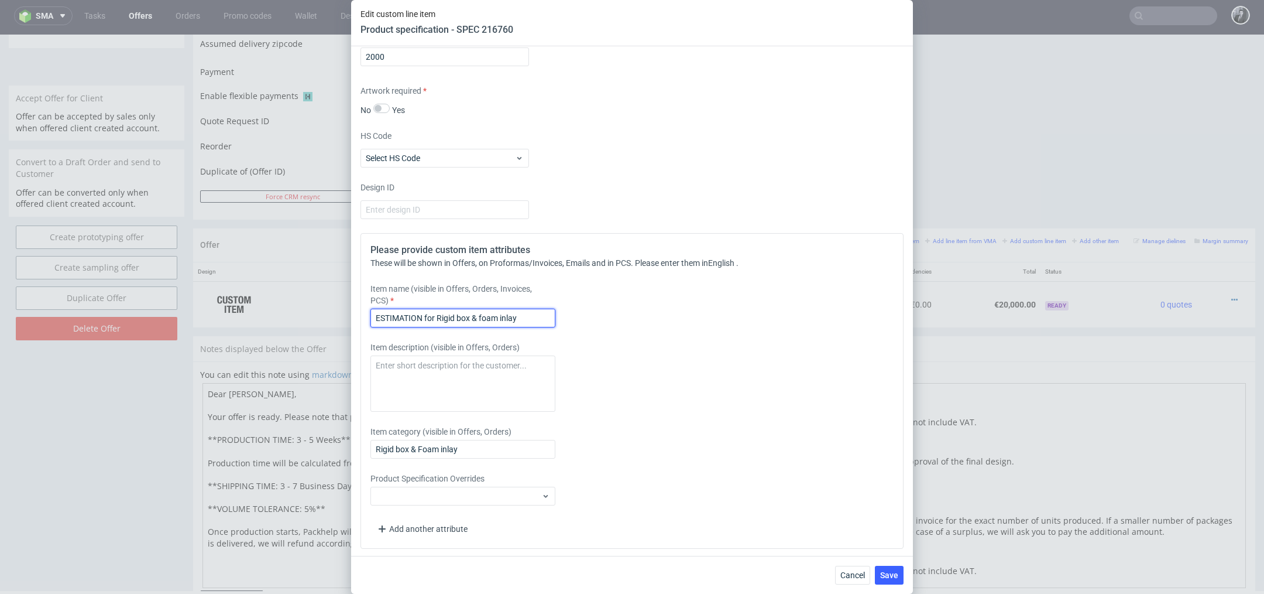
click at [485, 309] on input "ESTIMATION for Rigid box & foam inlay" at bounding box center [463, 317] width 185 height 19
click at [483, 316] on input "ESTIMATION for Rigid box & foam inlay" at bounding box center [463, 317] width 185 height 19
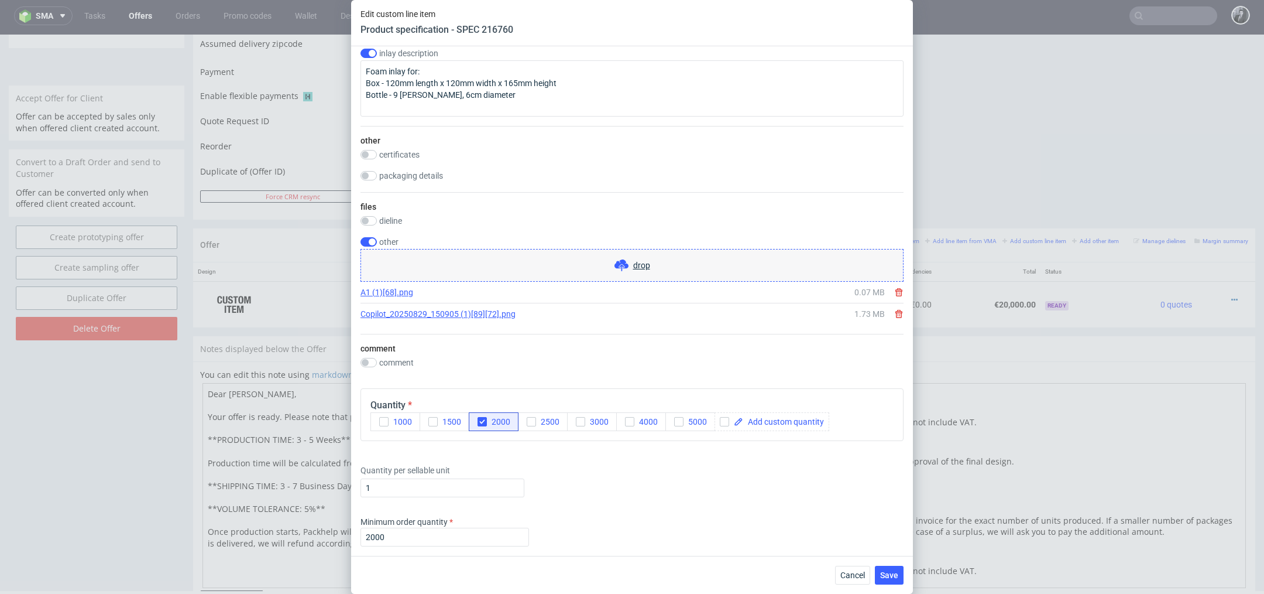
scroll to position [1925, 0]
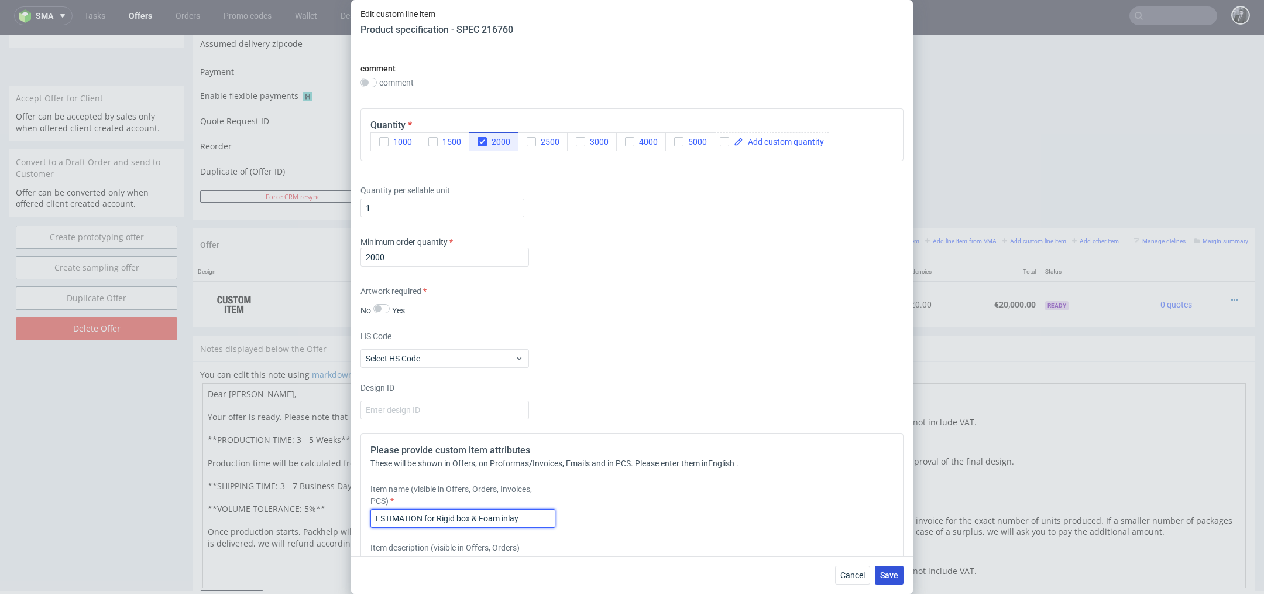
type input "ESTIMATION for Rigid box & Foam inlay"
click at [888, 571] on span "Save" at bounding box center [889, 575] width 18 height 8
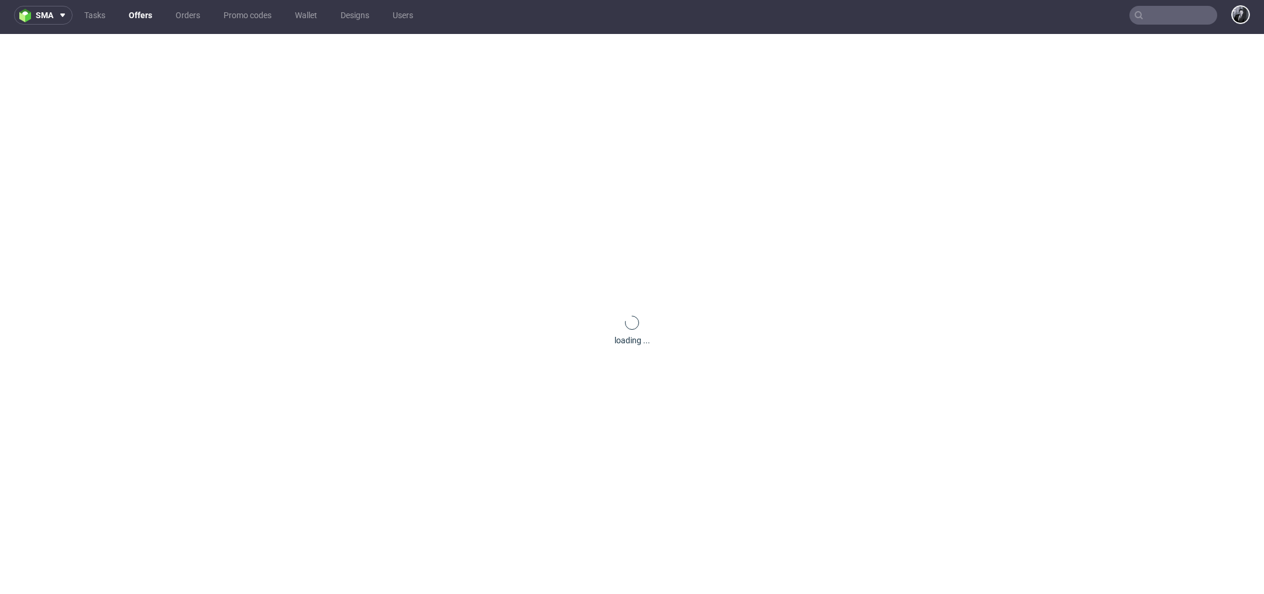
scroll to position [0, 0]
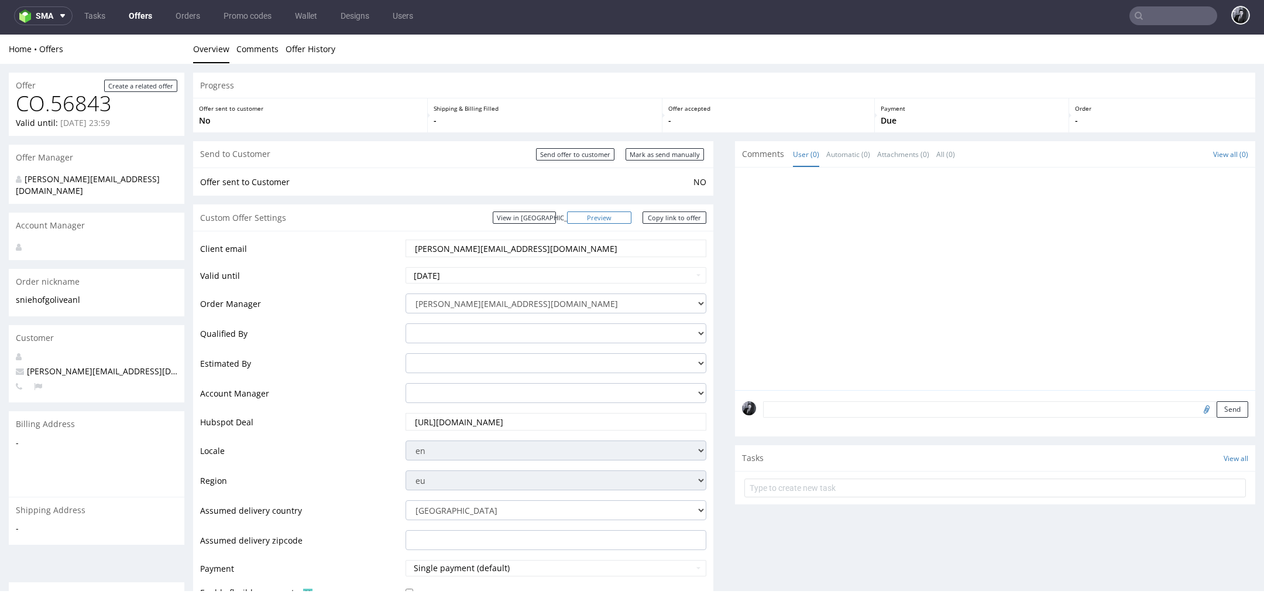
click at [610, 222] on link "Preview" at bounding box center [599, 217] width 64 height 12
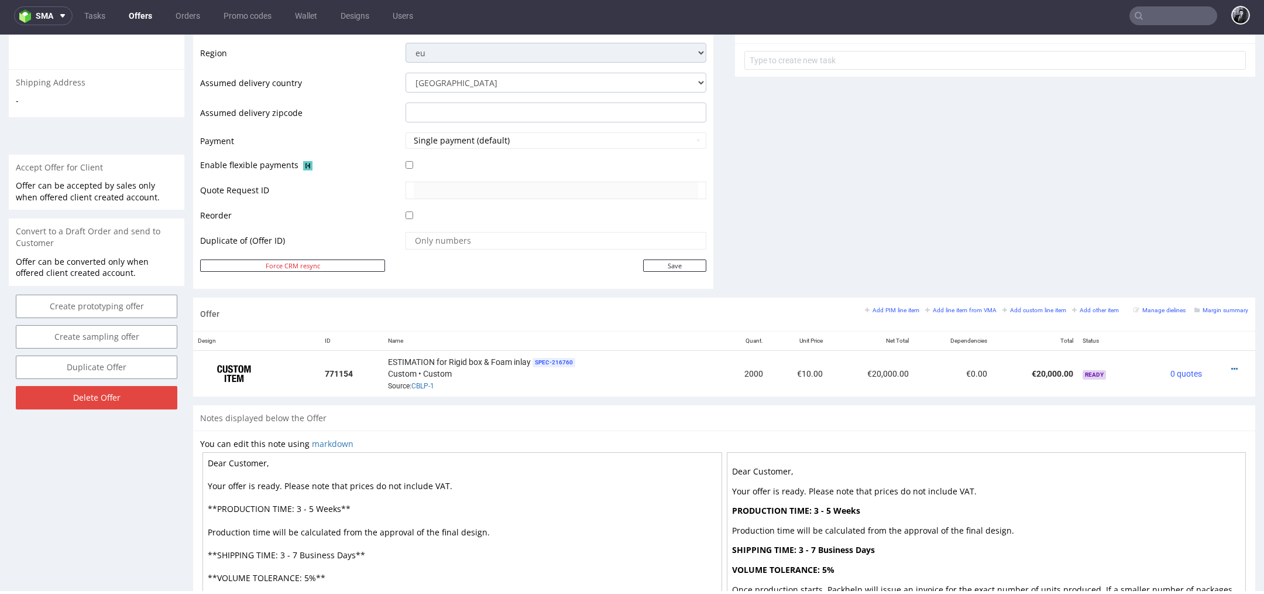
scroll to position [536, 0]
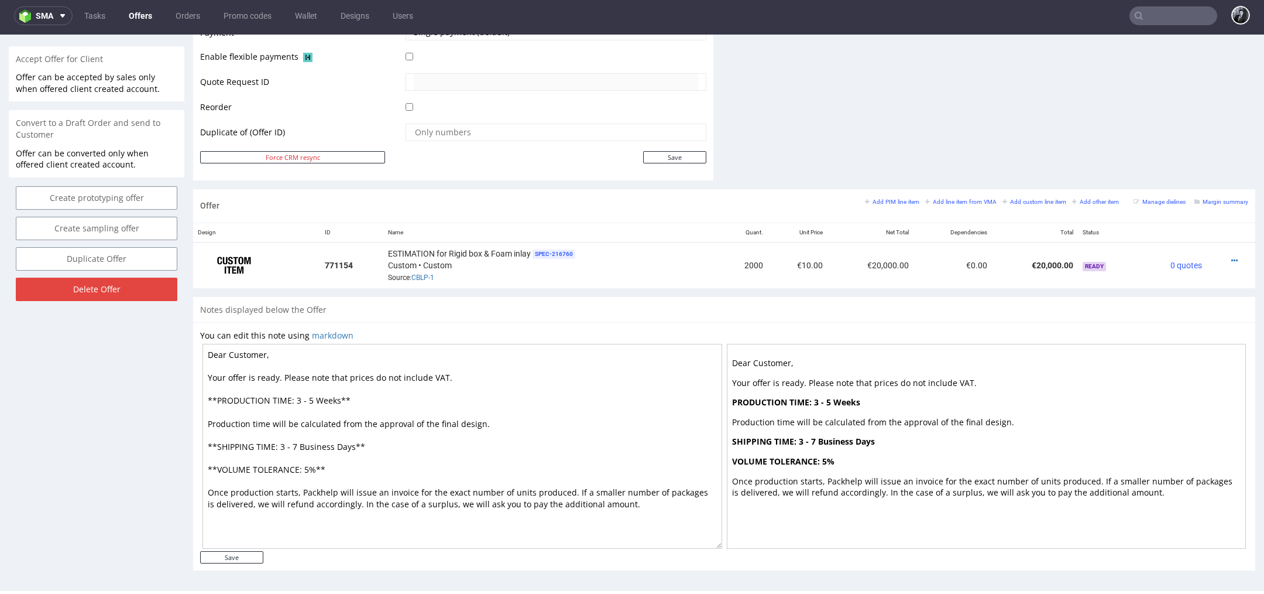
click at [261, 355] on textarea "Dear Customer, Your offer is ready. Please note that prices do not include VAT.…" at bounding box center [463, 446] width 520 height 205
drag, startPoint x: 263, startPoint y: 355, endPoint x: 228, endPoint y: 355, distance: 35.1
click at [228, 355] on textarea "Dear Customer, Your offer is ready. Please note that prices do not include VAT.…" at bounding box center [463, 446] width 520 height 205
type textarea "Dear Serena, Your offer is ready. Please note that prices do not include VAT. *…"
click at [253, 552] on input "Save" at bounding box center [231, 557] width 63 height 12
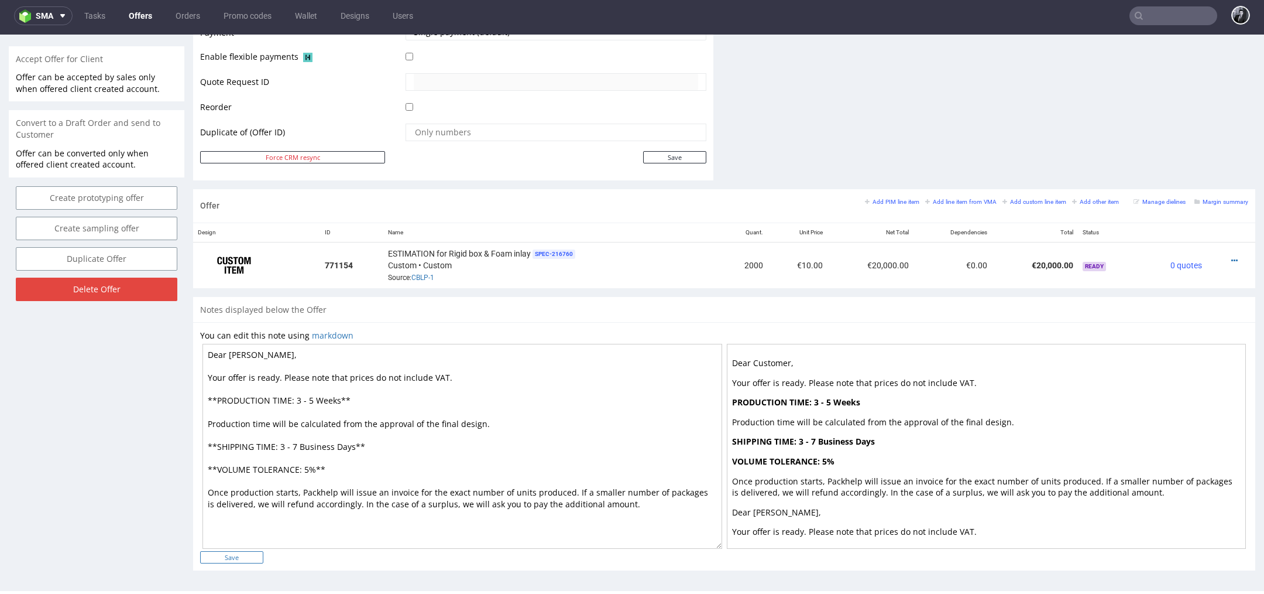
type input "In progress..."
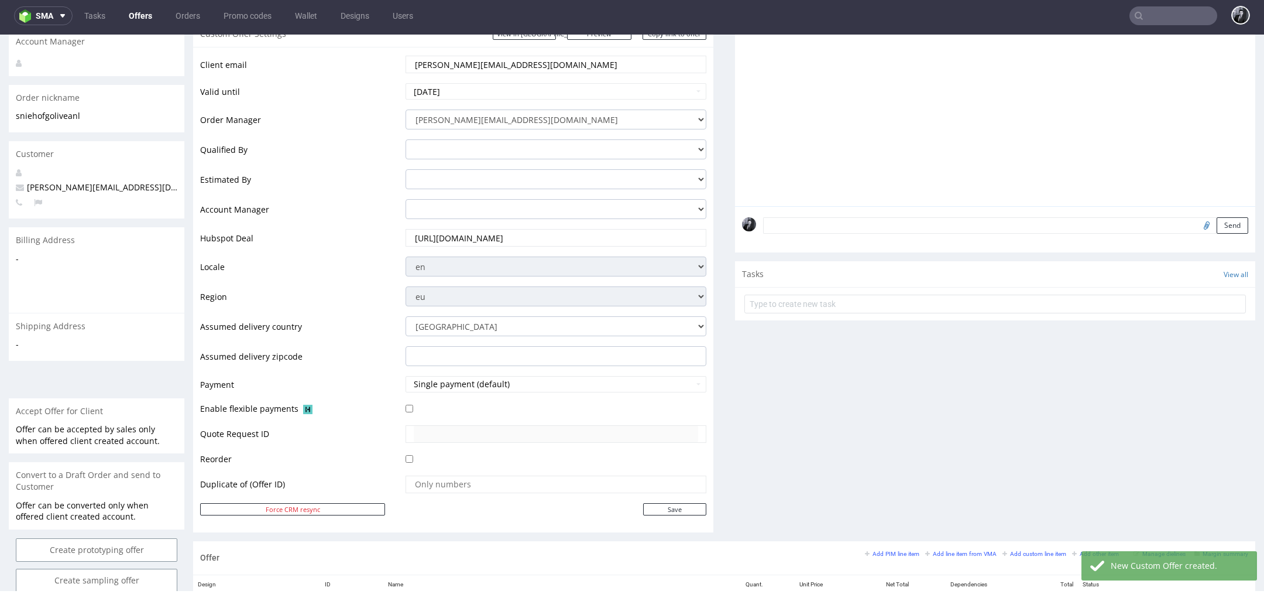
scroll to position [0, 0]
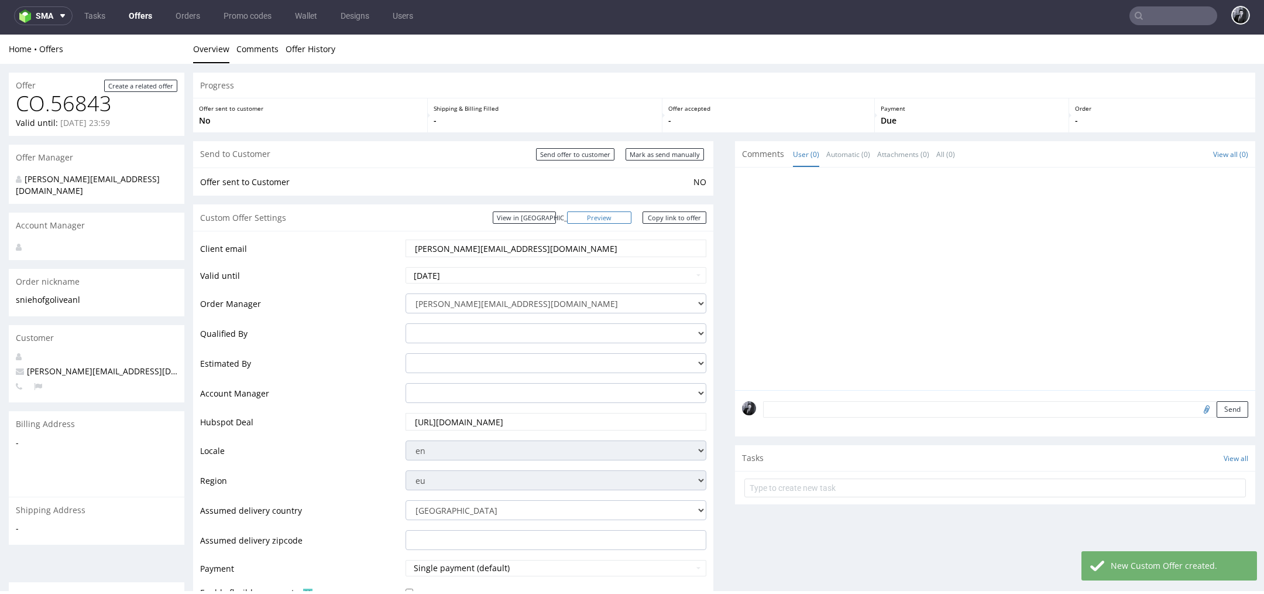
click at [612, 215] on link "Preview" at bounding box center [599, 217] width 64 height 12
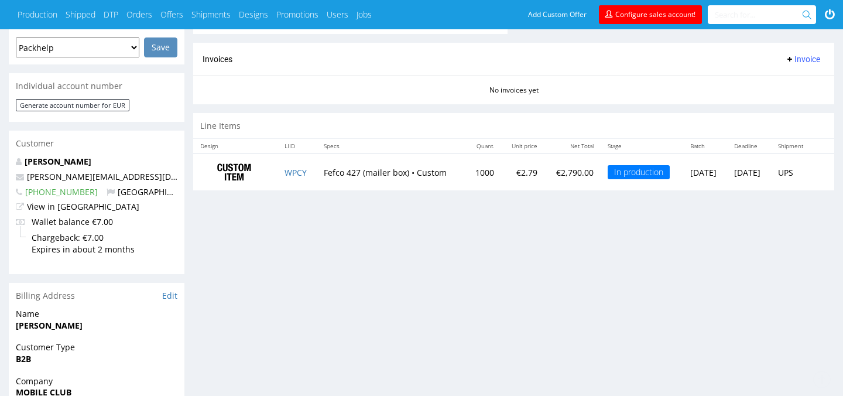
scroll to position [508, 0]
